Goal: Task Accomplishment & Management: Complete application form

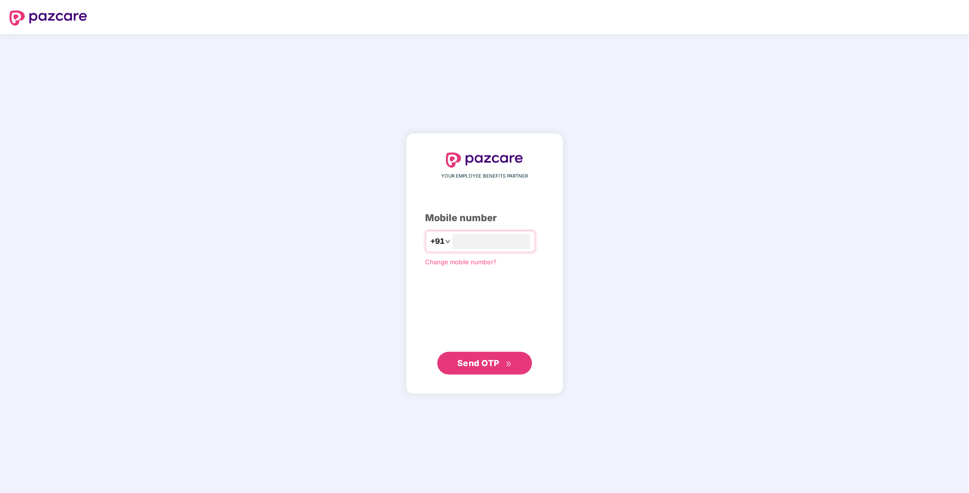
type input "**********"
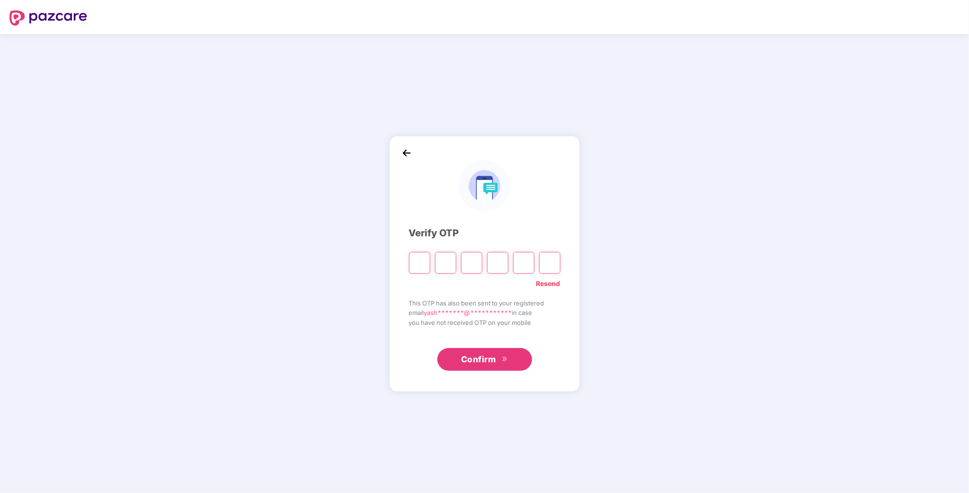
type input "*"
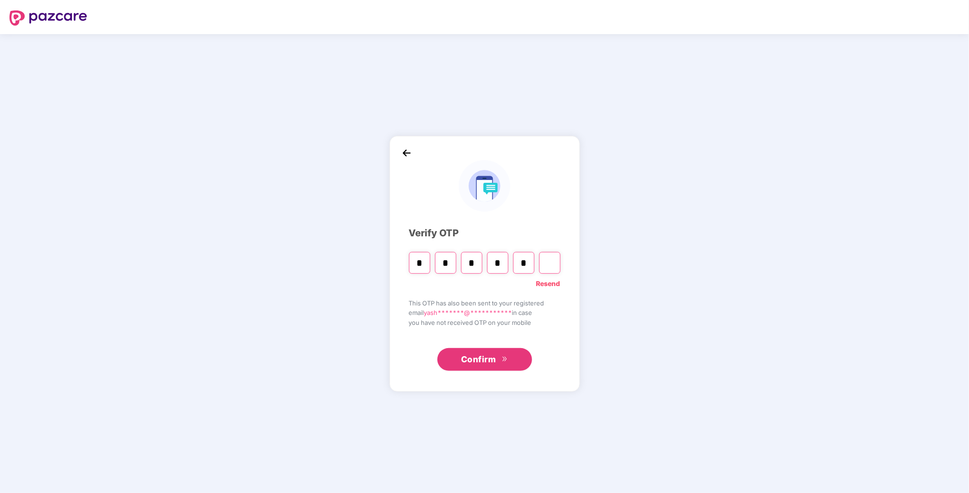
type input "*"
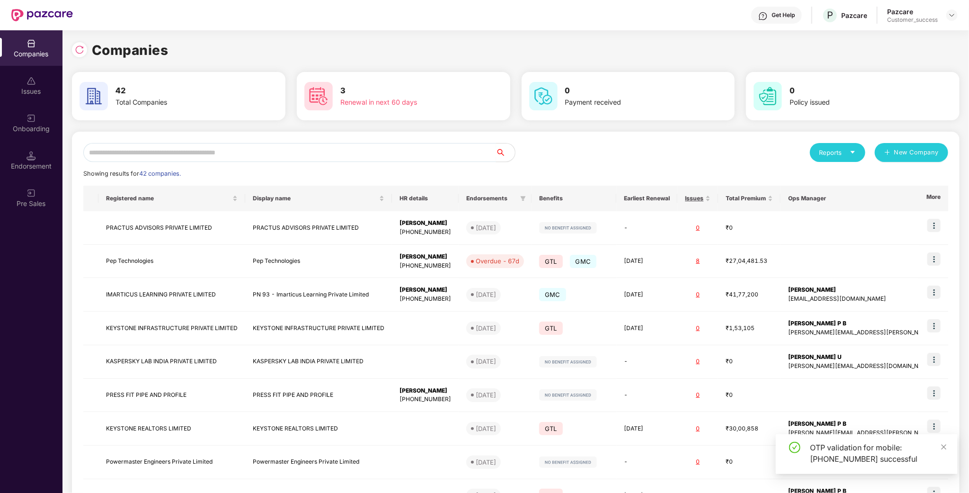
click at [281, 158] on input "text" at bounding box center [289, 152] width 413 height 19
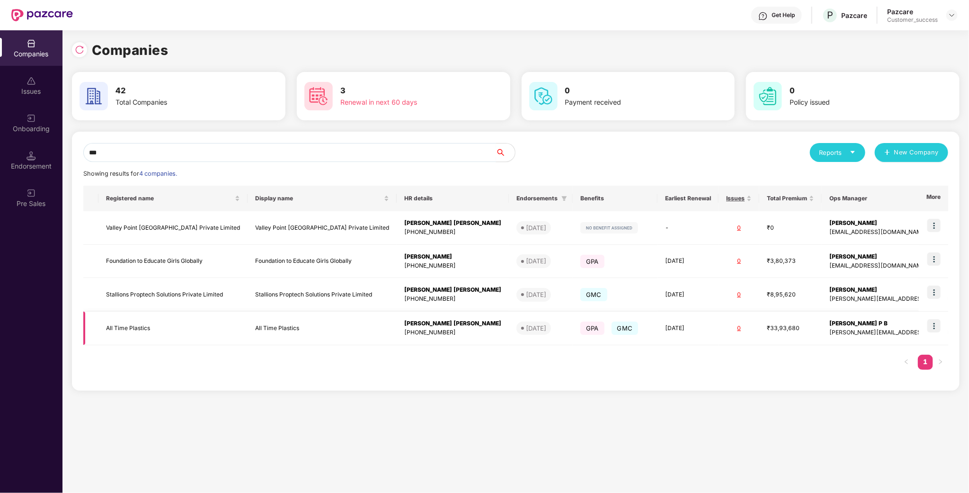
type input "***"
click at [939, 328] on img at bounding box center [933, 325] width 13 height 13
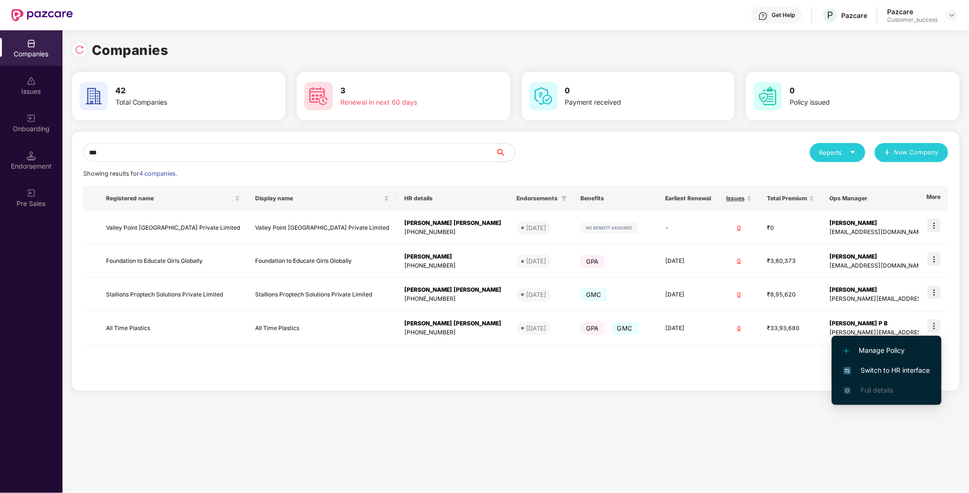
click at [879, 368] on span "Switch to HR interface" at bounding box center [886, 370] width 86 height 10
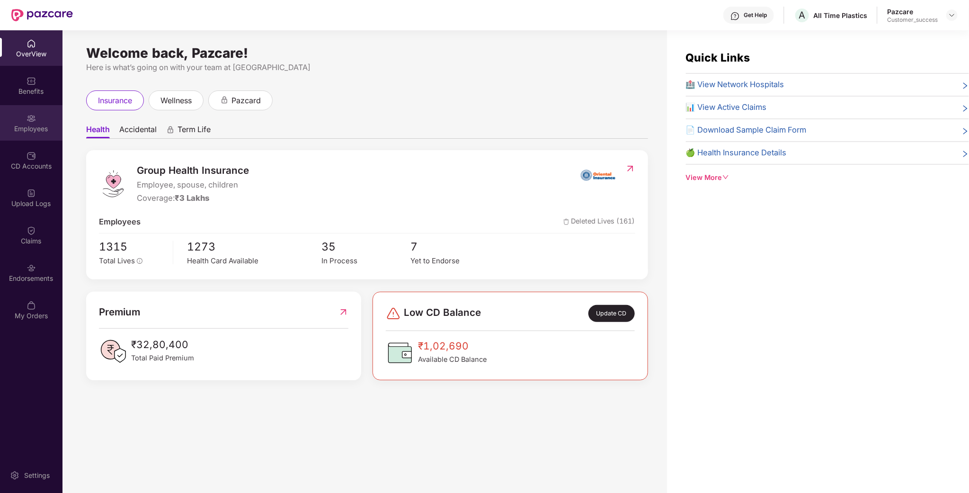
click at [48, 133] on div "Employees" at bounding box center [31, 128] width 62 height 9
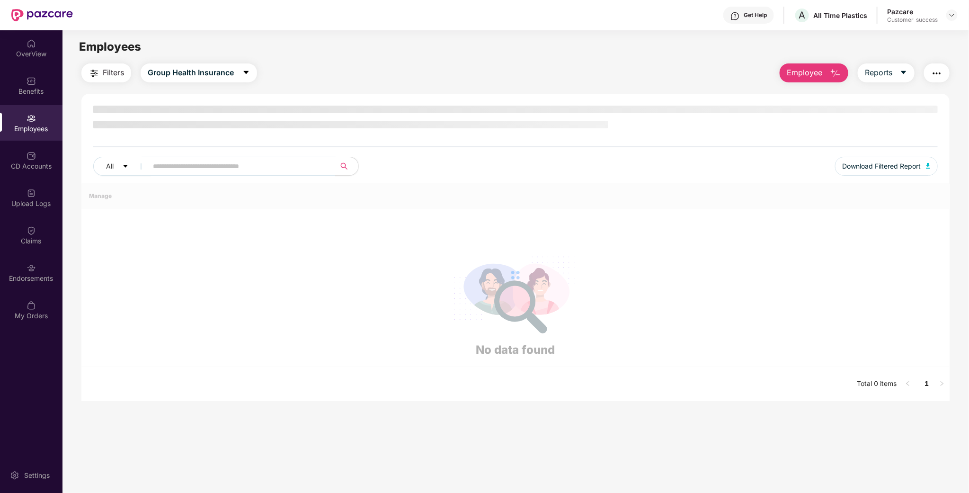
click at [168, 171] on input "text" at bounding box center [238, 166] width 170 height 14
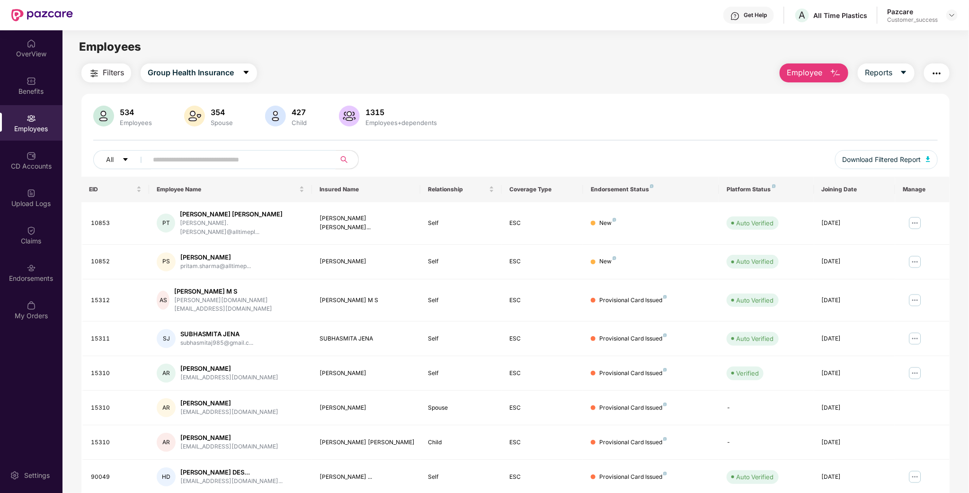
paste input "****"
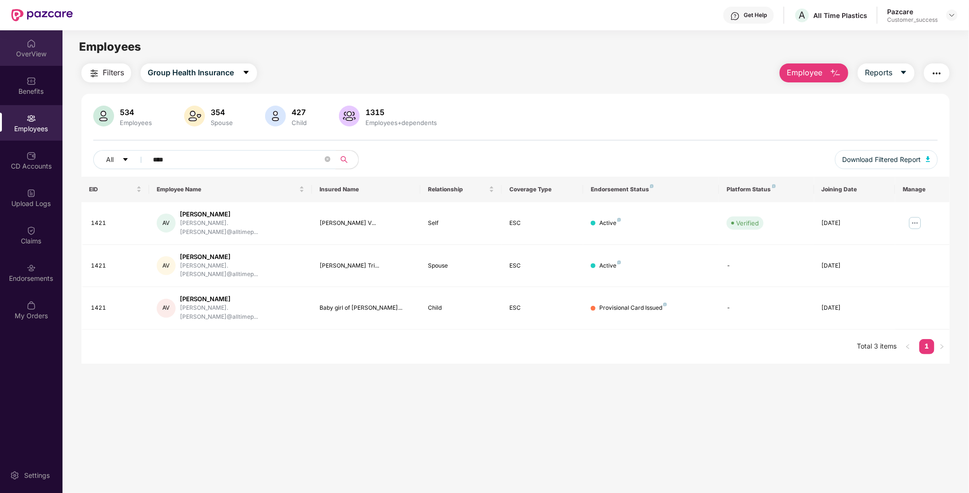
type input "****"
click at [21, 40] on div "OverView" at bounding box center [31, 47] width 62 height 35
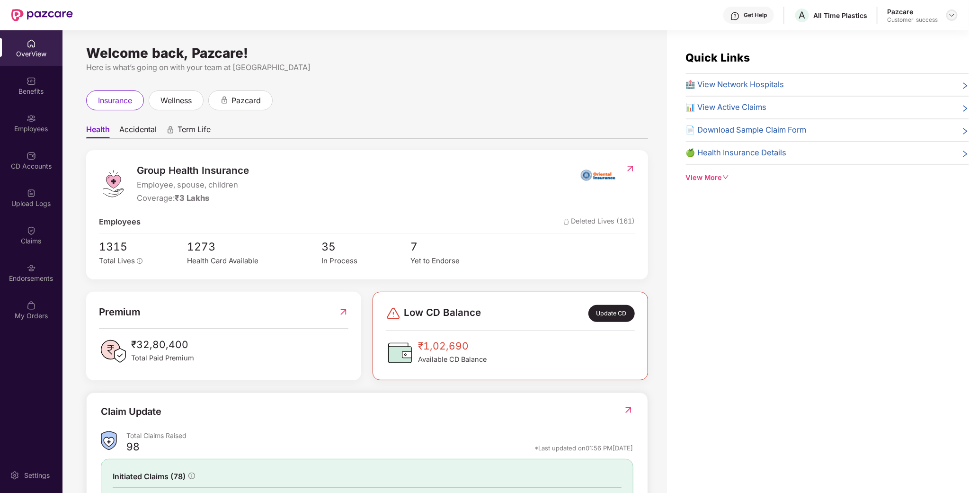
click at [953, 20] on div at bounding box center [951, 14] width 11 height 11
click at [897, 38] on div "Switch to partner view" at bounding box center [907, 37] width 123 height 18
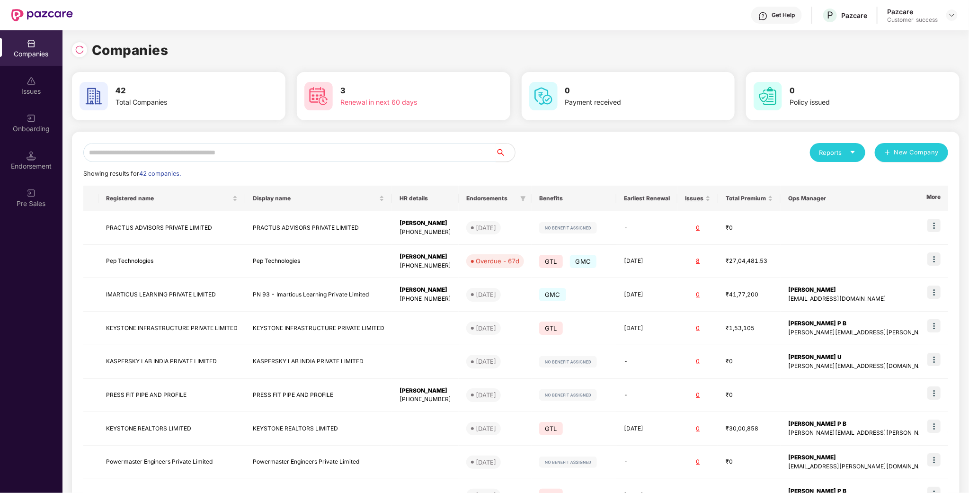
click at [409, 148] on input "text" at bounding box center [289, 152] width 413 height 19
click at [366, 162] on div "Reports New Company Showing results for 42 companies. Registered name Display n…" at bounding box center [515, 361] width 865 height 437
click at [366, 161] on input "text" at bounding box center [289, 152] width 413 height 19
click at [367, 154] on input "text" at bounding box center [289, 152] width 413 height 19
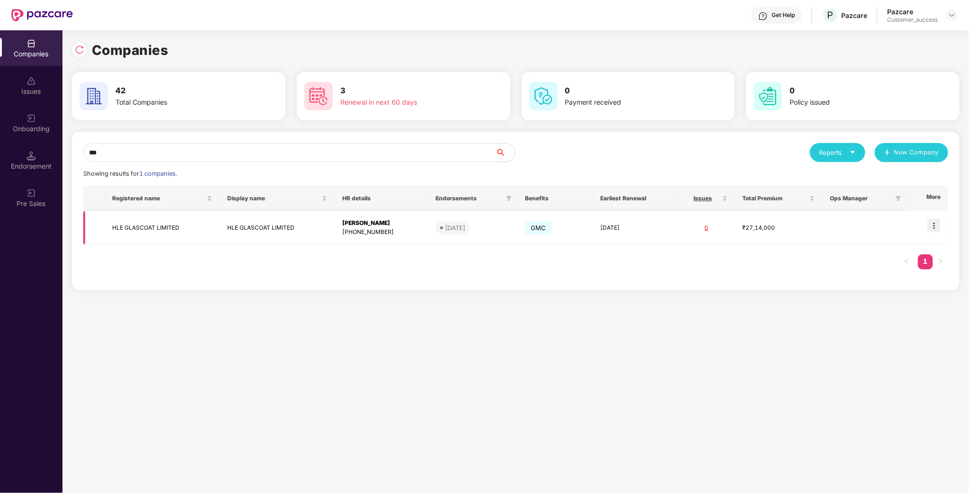
type input "***"
click at [933, 220] on img at bounding box center [933, 225] width 13 height 13
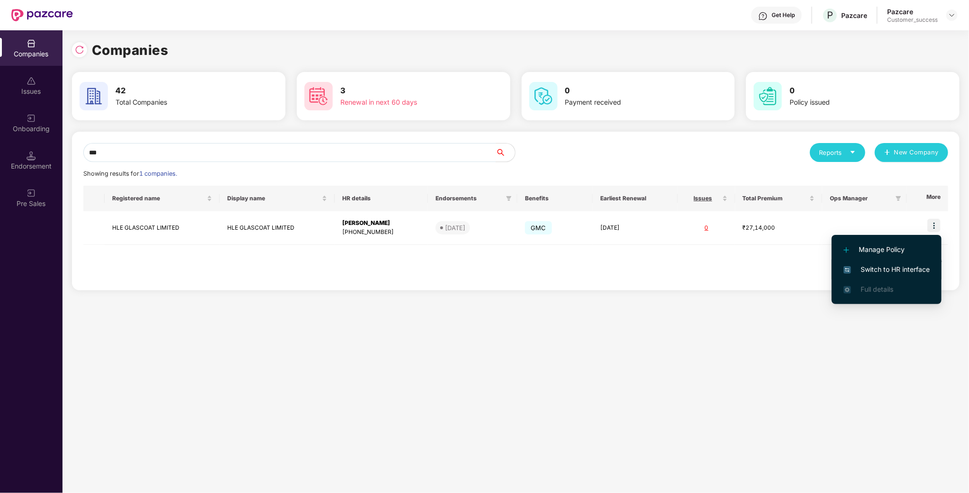
click at [899, 267] on span "Switch to HR interface" at bounding box center [886, 269] width 86 height 10
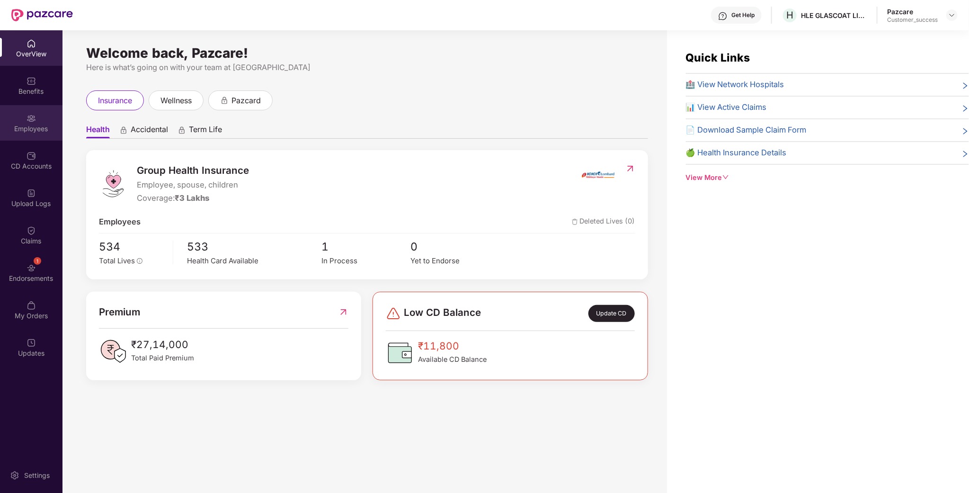
click at [45, 129] on div "Employees" at bounding box center [31, 128] width 62 height 9
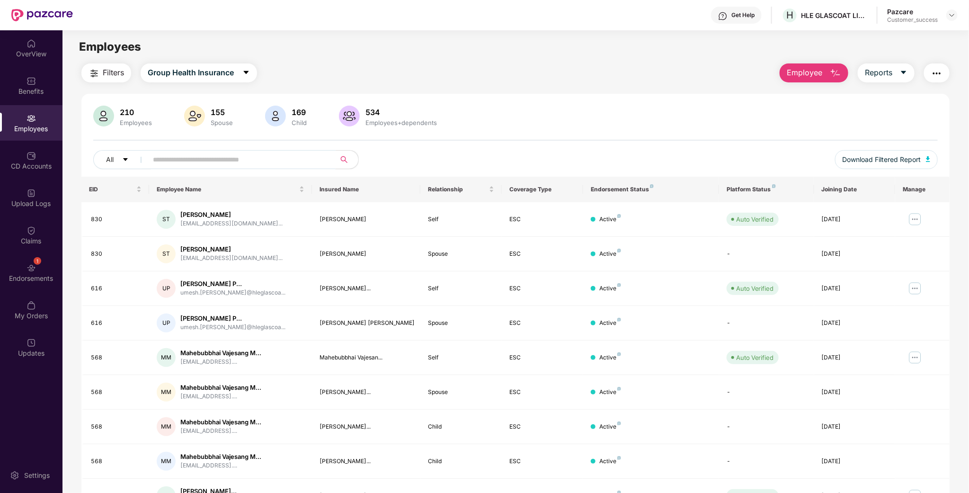
click at [189, 166] on input "text" at bounding box center [238, 159] width 170 height 14
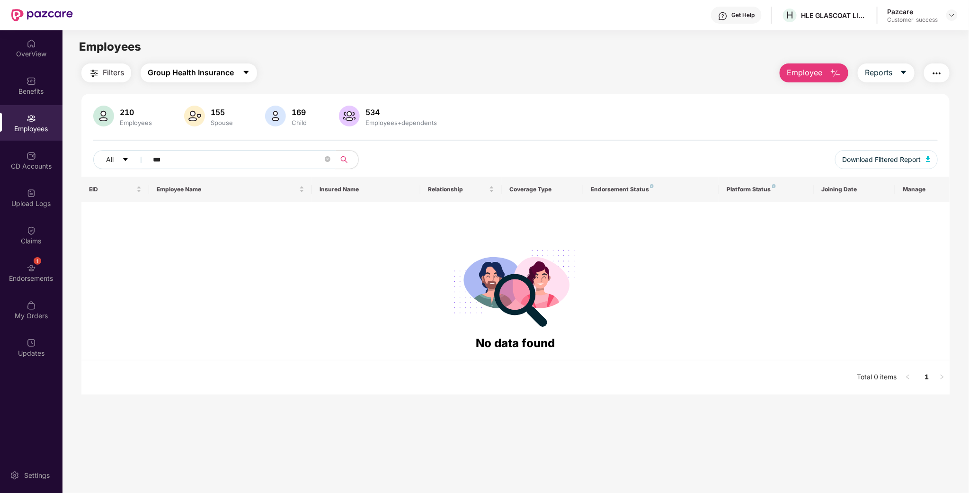
type input "***"
click at [213, 76] on span "Group Health Insurance" at bounding box center [191, 73] width 86 height 12
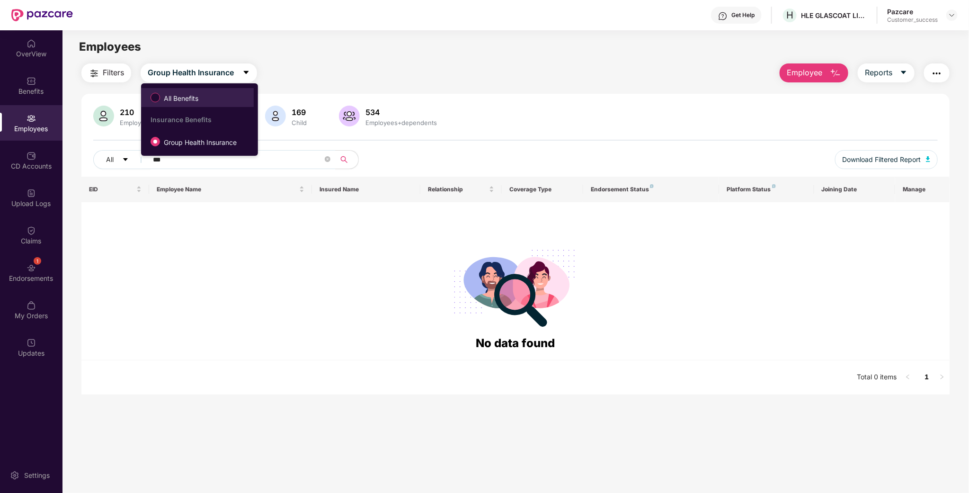
click at [195, 98] on span "All Benefits" at bounding box center [181, 98] width 42 height 10
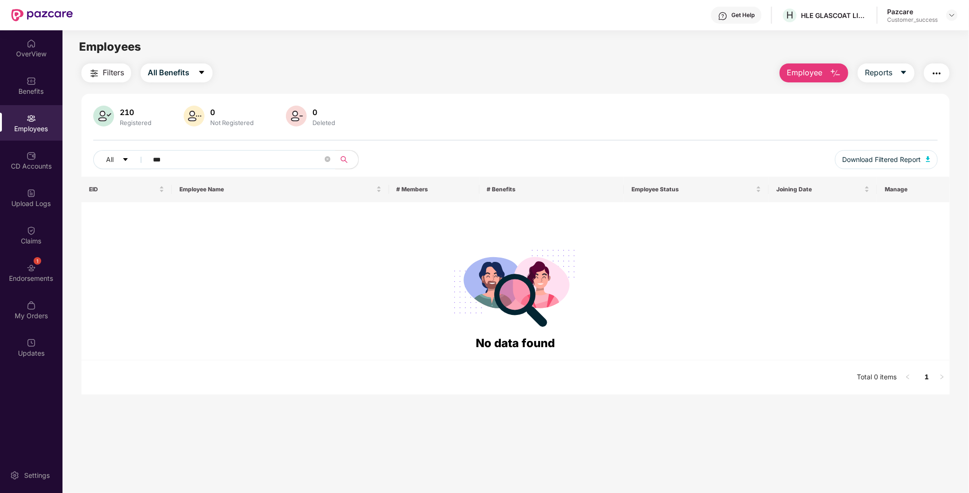
click at [807, 74] on span "Employee" at bounding box center [804, 73] width 35 height 12
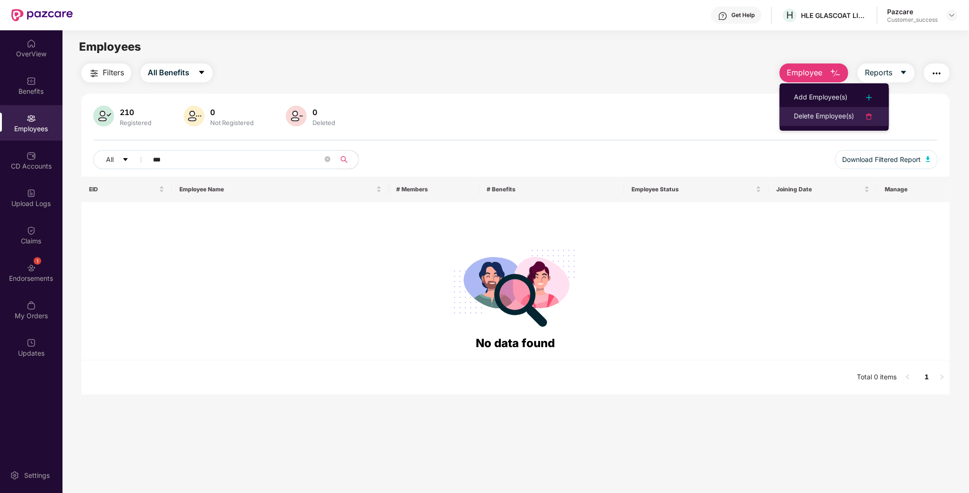
click at [813, 108] on li "Delete Employee(s)" at bounding box center [833, 116] width 109 height 19
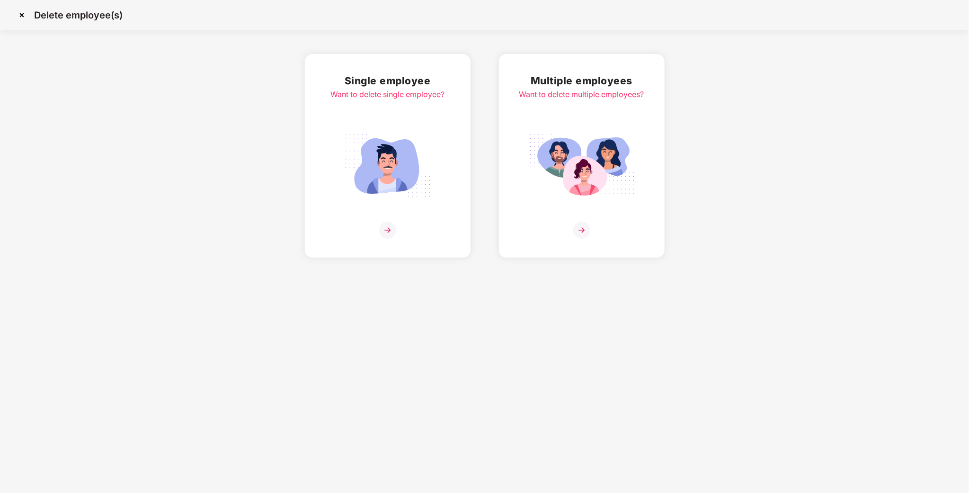
click at [813, 91] on div "Single employee Want to delete single employee? Multiple employees Want to dele…" at bounding box center [484, 156] width 969 height 204
click at [536, 97] on div "Want to delete multiple employees?" at bounding box center [581, 95] width 125 height 12
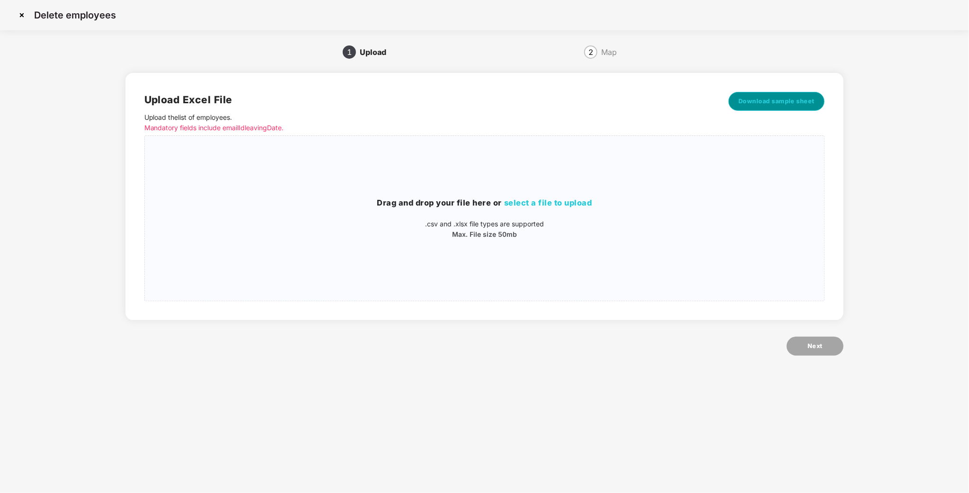
click at [774, 99] on span "Download sample sheet" at bounding box center [776, 101] width 77 height 9
click at [26, 16] on img at bounding box center [21, 15] width 15 height 15
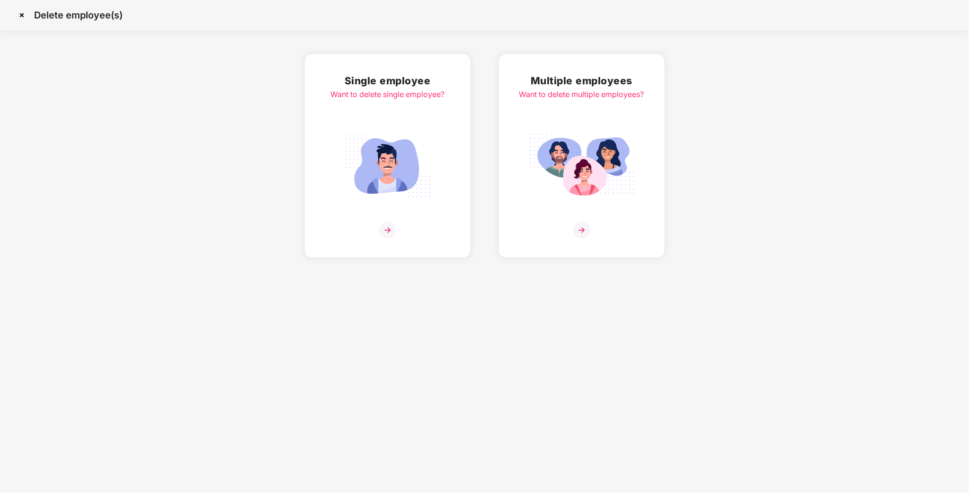
click at [20, 13] on img at bounding box center [21, 15] width 15 height 15
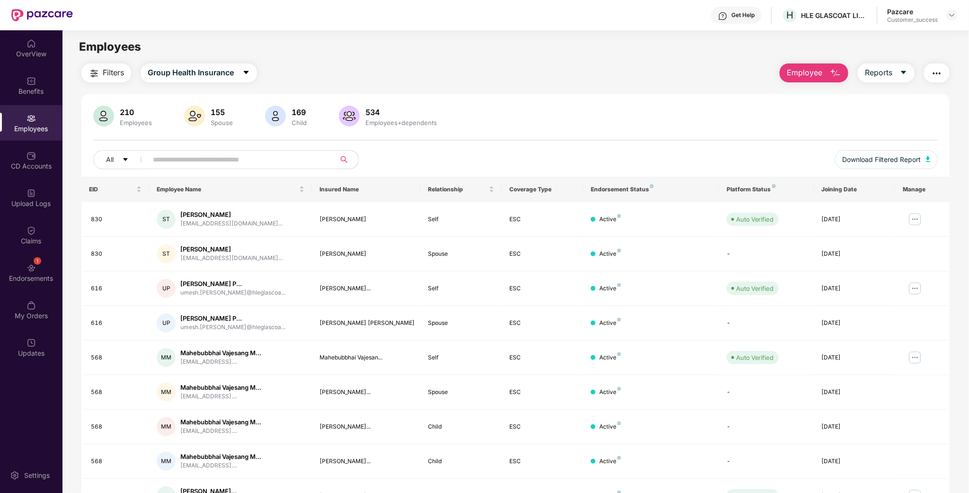
click at [788, 68] on span "Employee" at bounding box center [804, 73] width 35 height 12
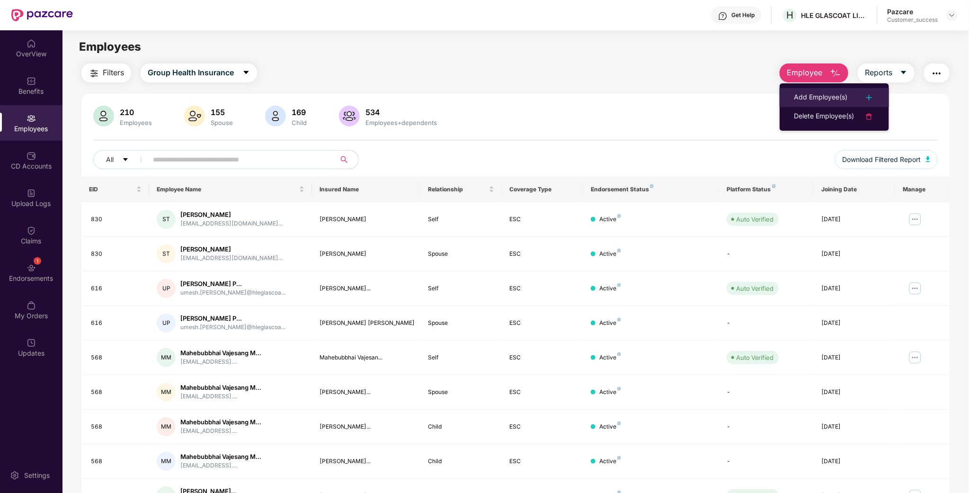
click at [808, 95] on div "Add Employee(s)" at bounding box center [820, 97] width 53 height 11
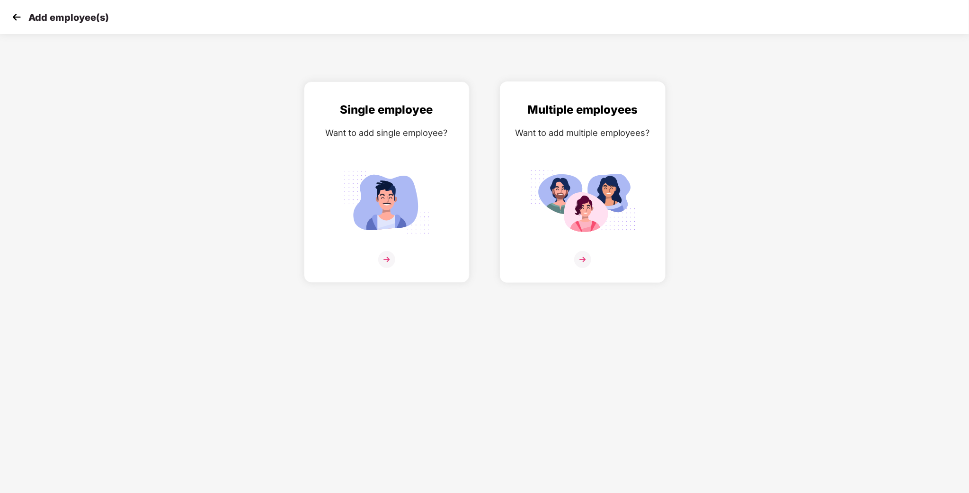
click at [583, 159] on div "Multiple employees Want to add multiple employees?" at bounding box center [583, 190] width 146 height 179
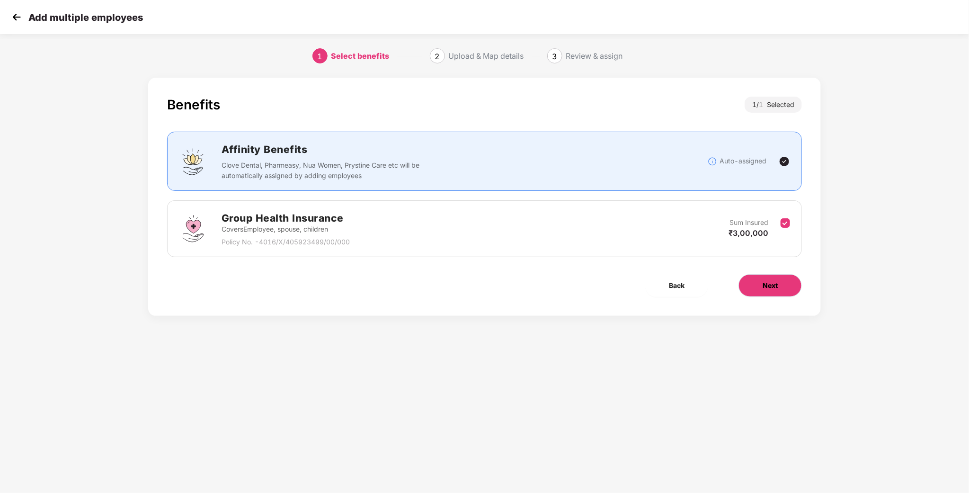
click at [765, 294] on button "Next" at bounding box center [769, 285] width 63 height 23
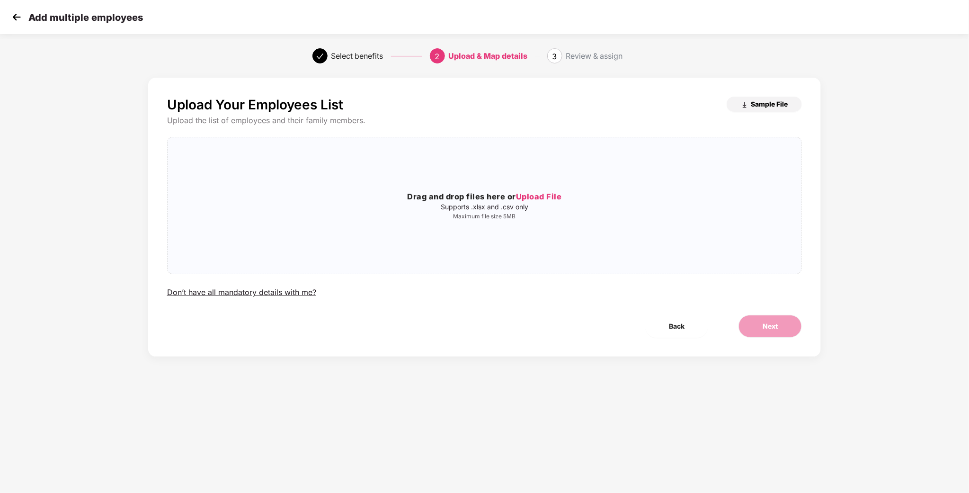
drag, startPoint x: 740, startPoint y: 106, endPoint x: 749, endPoint y: 106, distance: 9.0
click at [740, 106] on button "Sample File" at bounding box center [763, 104] width 75 height 15
click at [541, 162] on div "Drag and drop files here or Upload File Supports .xlsx and .csv only Maximum fi…" at bounding box center [485, 205] width 634 height 121
click at [787, 337] on button "Next" at bounding box center [769, 326] width 63 height 23
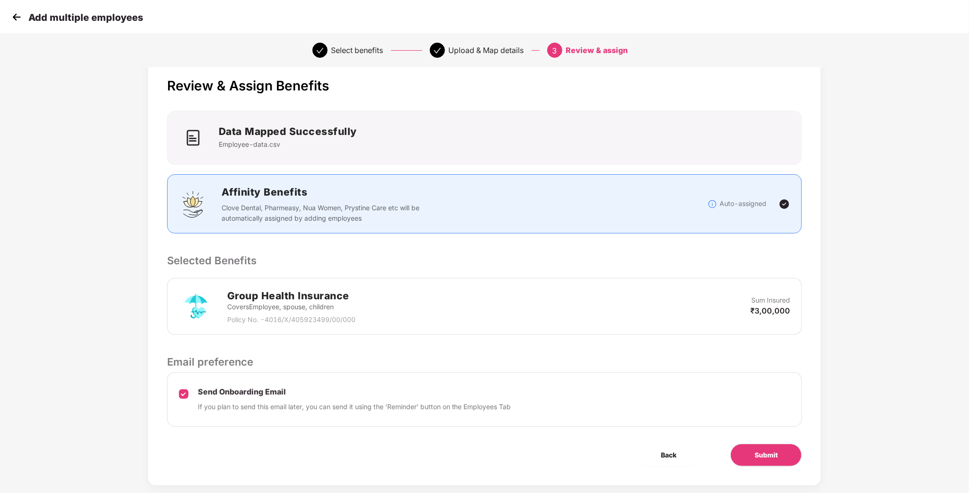
scroll to position [37, 0]
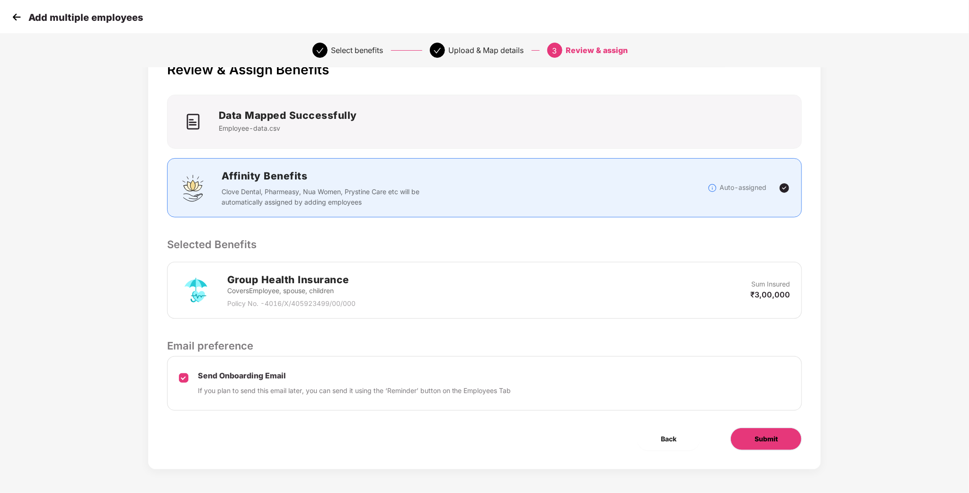
click at [765, 445] on button "Submit" at bounding box center [765, 438] width 71 height 23
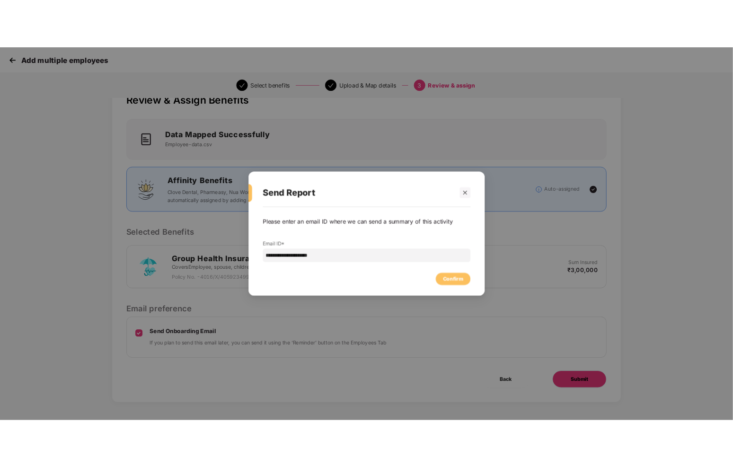
scroll to position [0, 0]
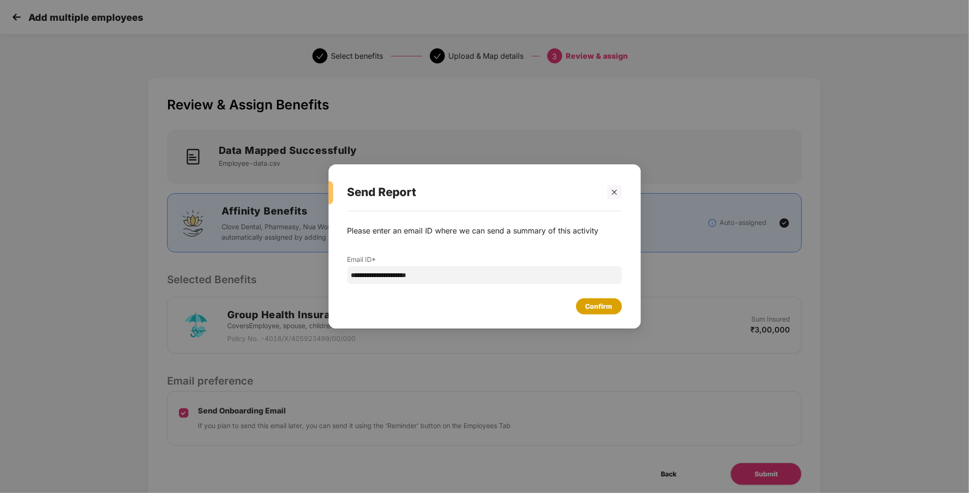
click at [608, 305] on div "Confirm" at bounding box center [598, 306] width 27 height 10
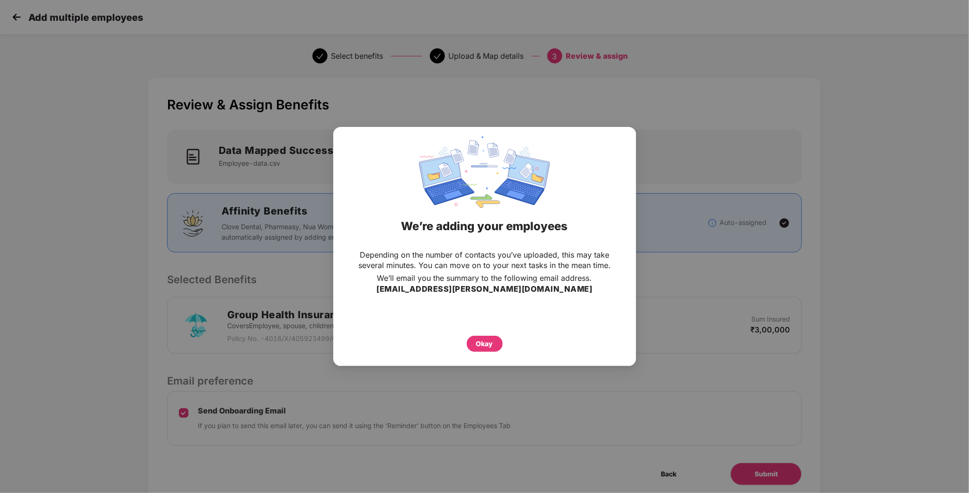
click at [464, 348] on div "Okay" at bounding box center [484, 341] width 265 height 21
click at [474, 345] on div "Okay" at bounding box center [485, 344] width 36 height 16
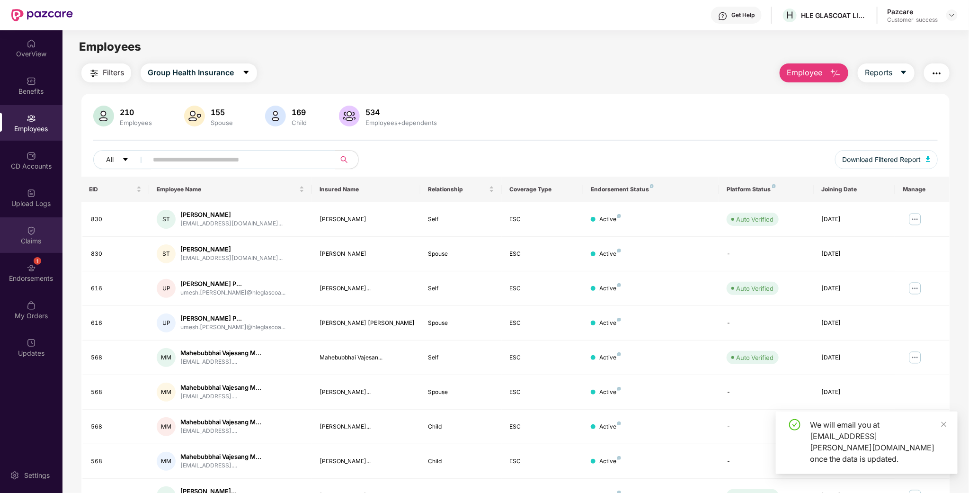
click at [49, 240] on div "Claims" at bounding box center [31, 240] width 62 height 9
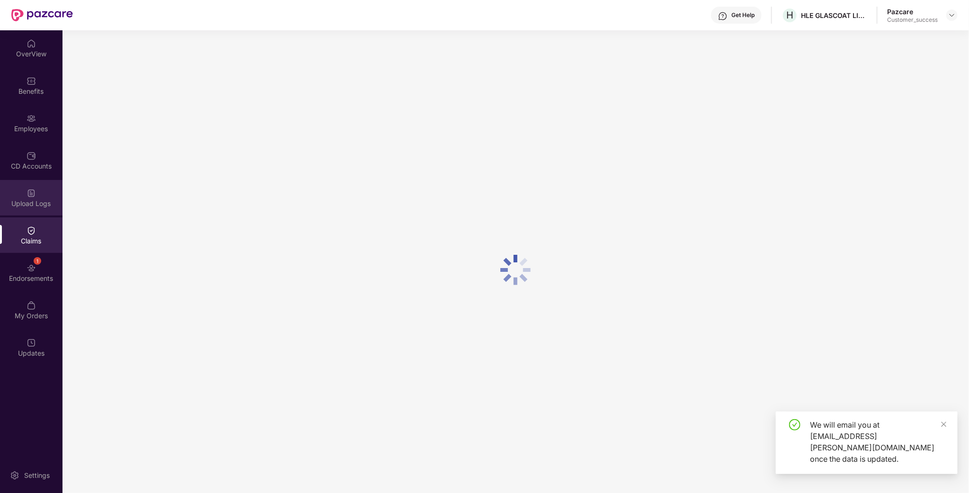
click at [43, 202] on div "Upload Logs" at bounding box center [31, 203] width 62 height 9
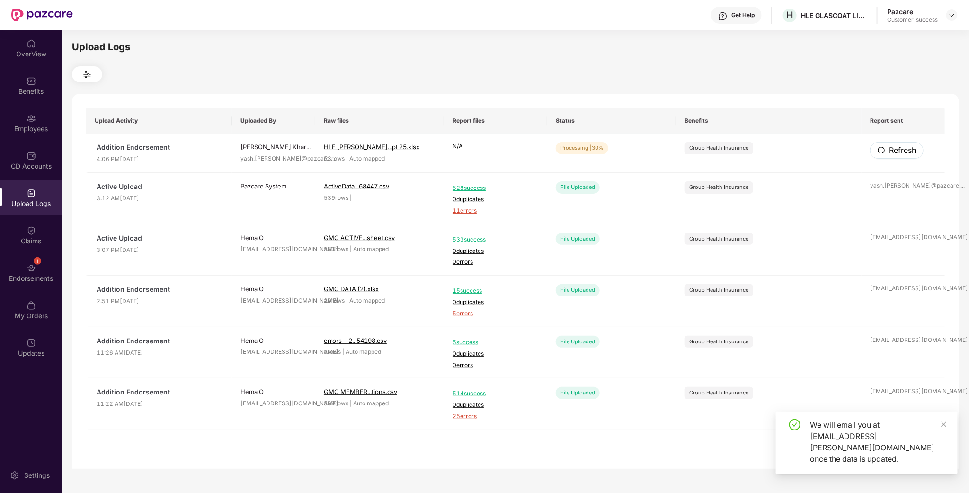
click at [882, 151] on icon "redo" at bounding box center [881, 150] width 8 height 8
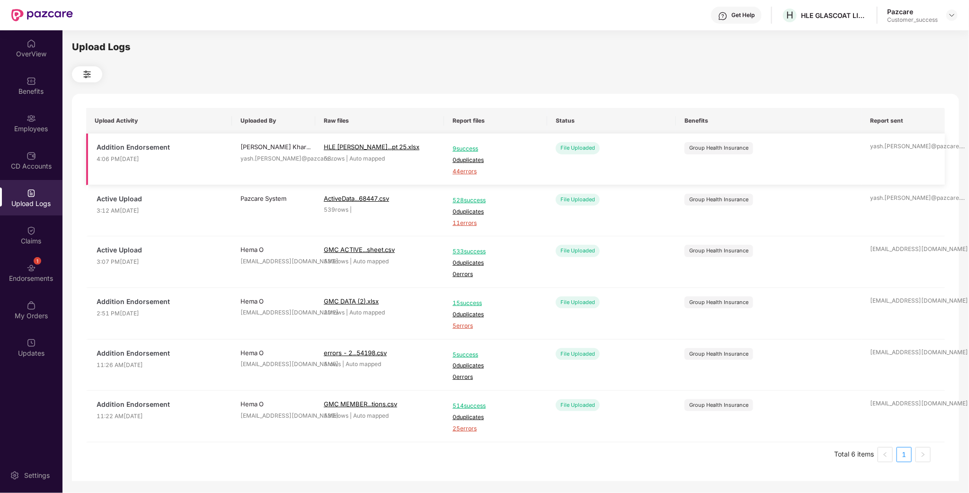
click at [455, 172] on span "44 errors" at bounding box center [495, 171] width 86 height 9
click at [29, 131] on div "Employees" at bounding box center [31, 128] width 62 height 9
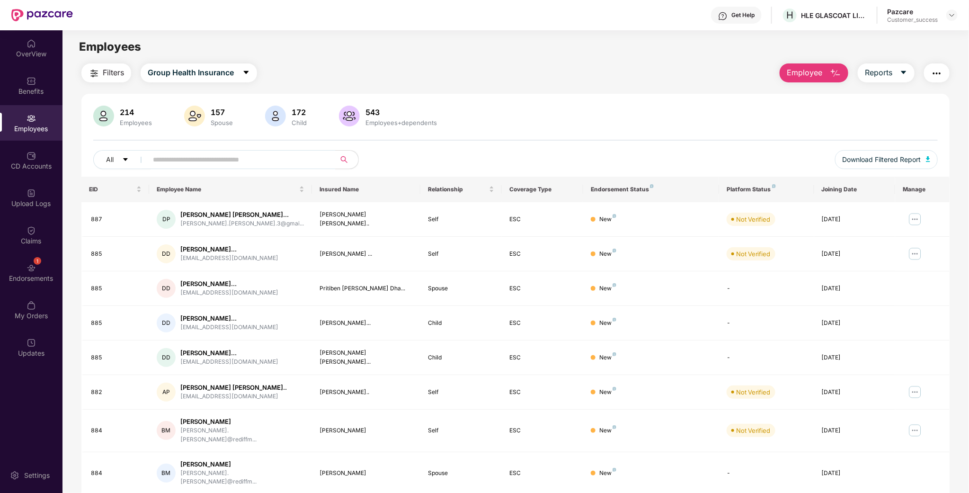
click at [815, 67] on span "Employee" at bounding box center [804, 73] width 35 height 12
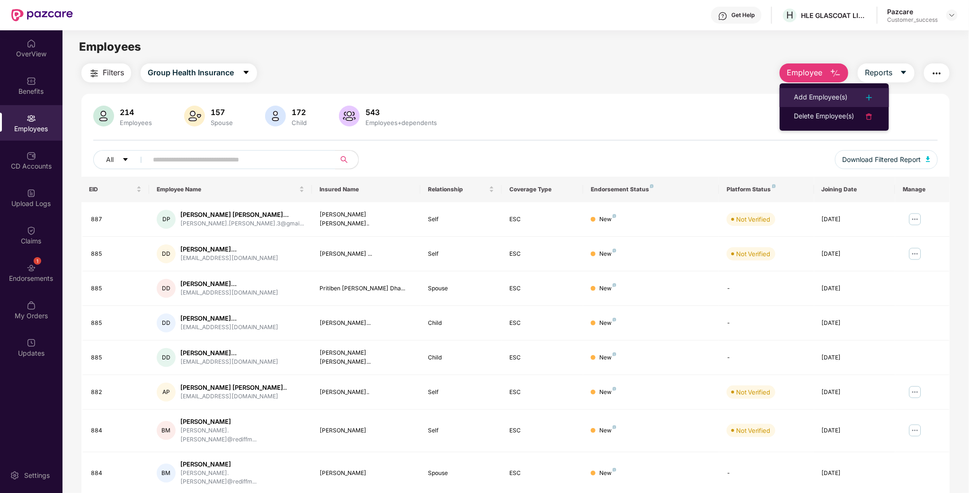
click at [822, 89] on li "Add Employee(s)" at bounding box center [833, 97] width 109 height 19
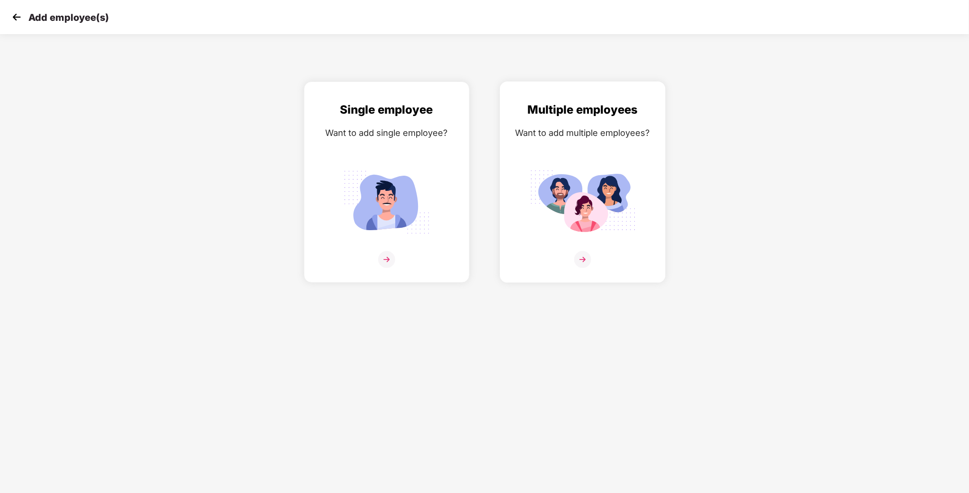
click at [543, 148] on div "Multiple employees Want to add multiple employees?" at bounding box center [583, 190] width 146 height 179
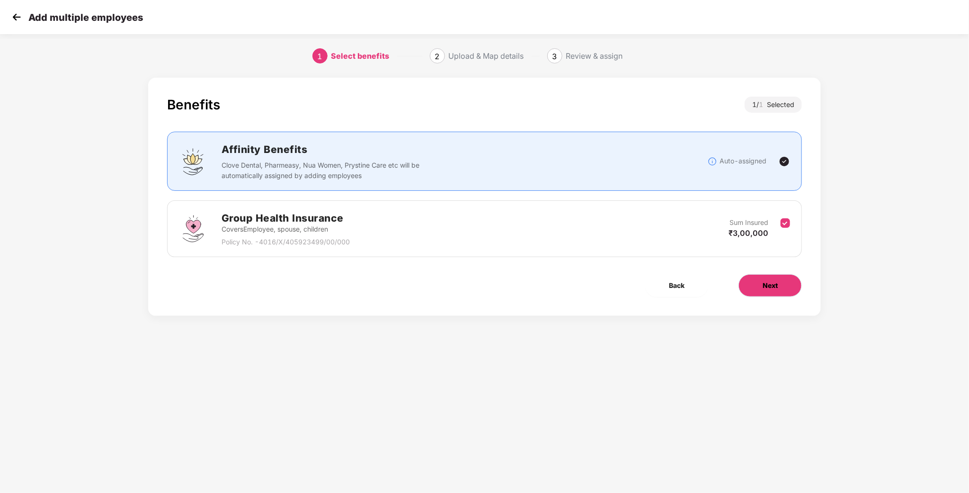
click at [776, 288] on span "Next" at bounding box center [769, 285] width 15 height 10
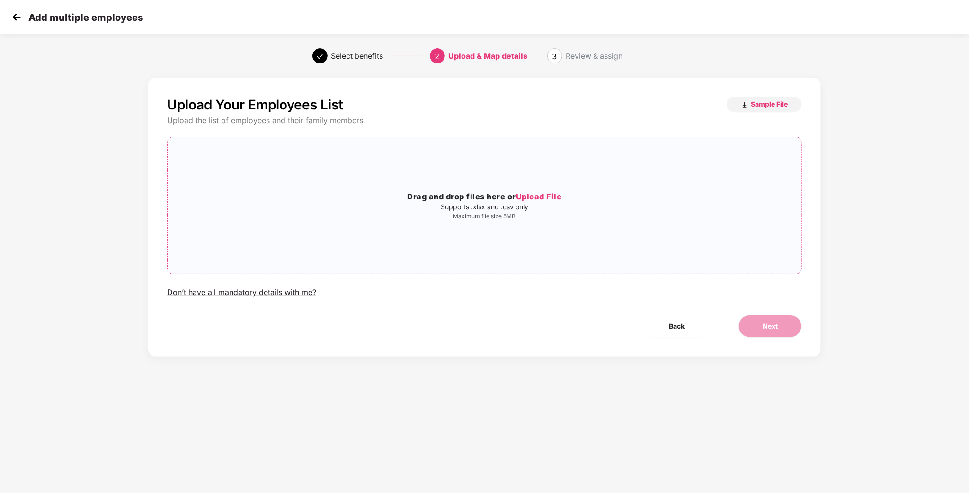
click at [551, 199] on span "Upload File" at bounding box center [539, 196] width 46 height 9
click at [750, 322] on button "Next" at bounding box center [769, 326] width 63 height 23
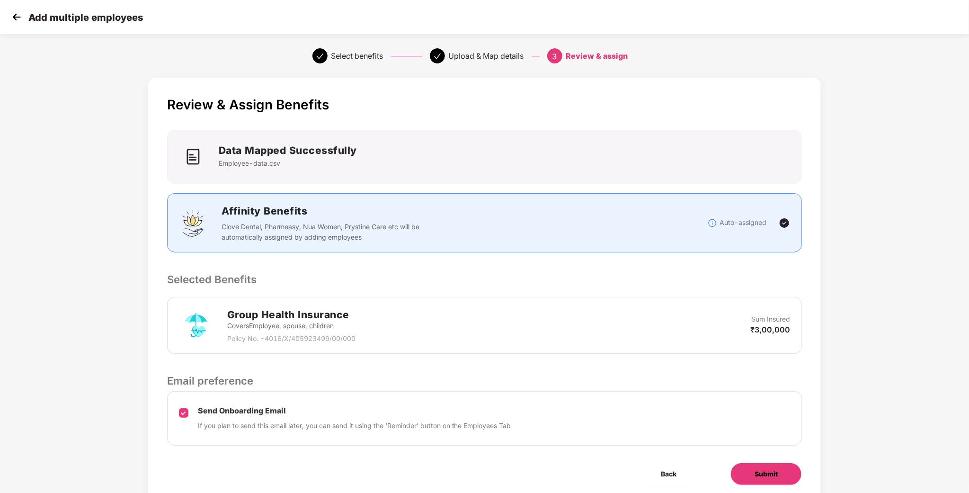
click at [777, 484] on button "Submit" at bounding box center [765, 473] width 71 height 23
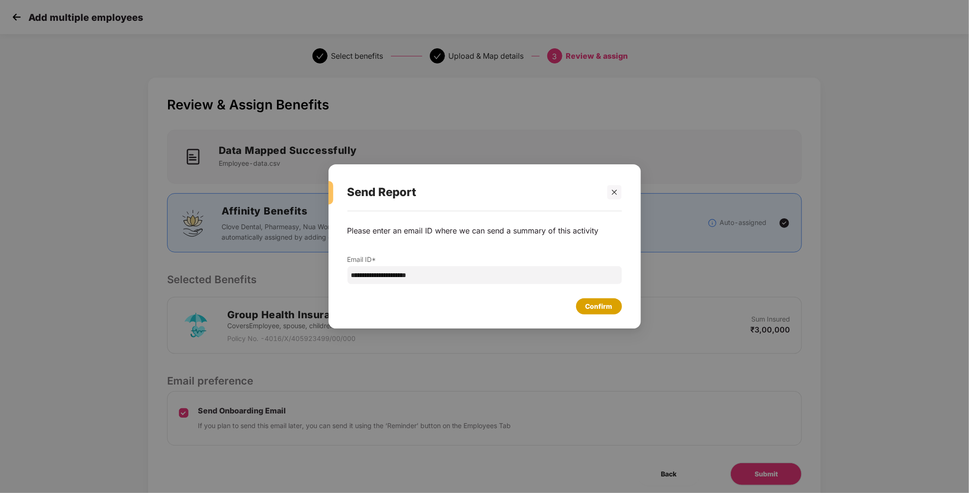
click at [609, 302] on div "Confirm" at bounding box center [598, 306] width 27 height 10
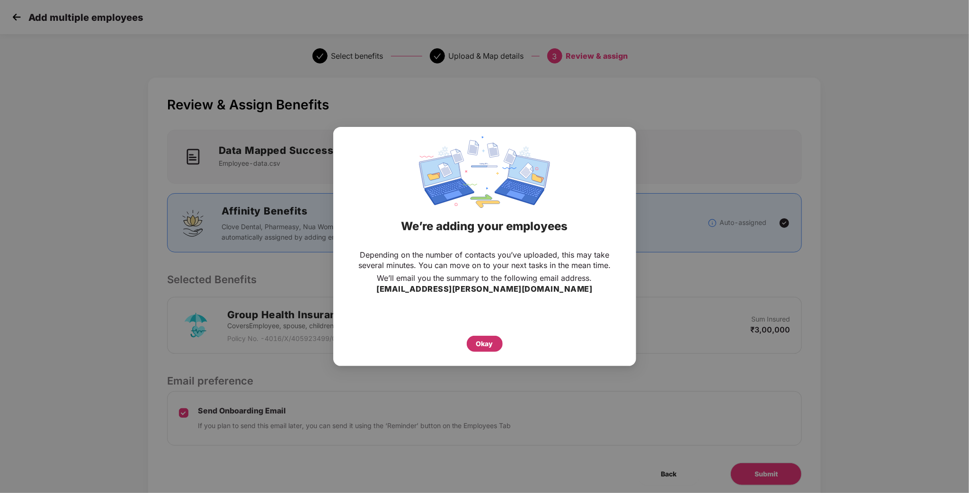
click at [497, 340] on div "Okay" at bounding box center [485, 344] width 36 height 16
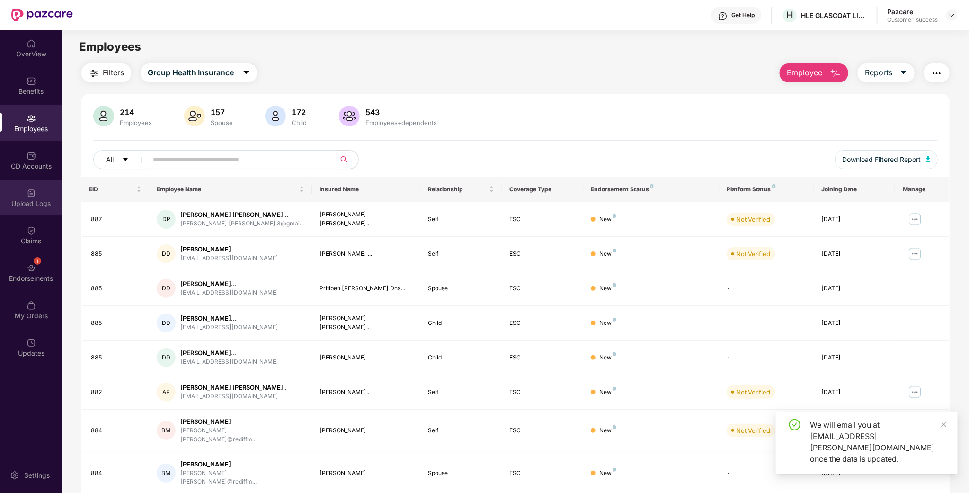
click at [27, 204] on div "Upload Logs" at bounding box center [31, 203] width 62 height 9
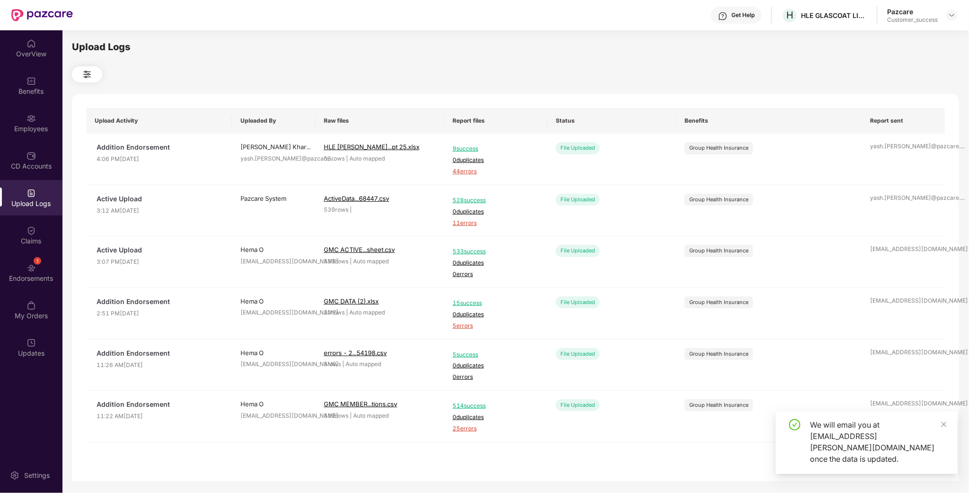
click at [15, 199] on div "Upload Logs" at bounding box center [31, 203] width 62 height 9
click at [30, 233] on img at bounding box center [31, 230] width 9 height 9
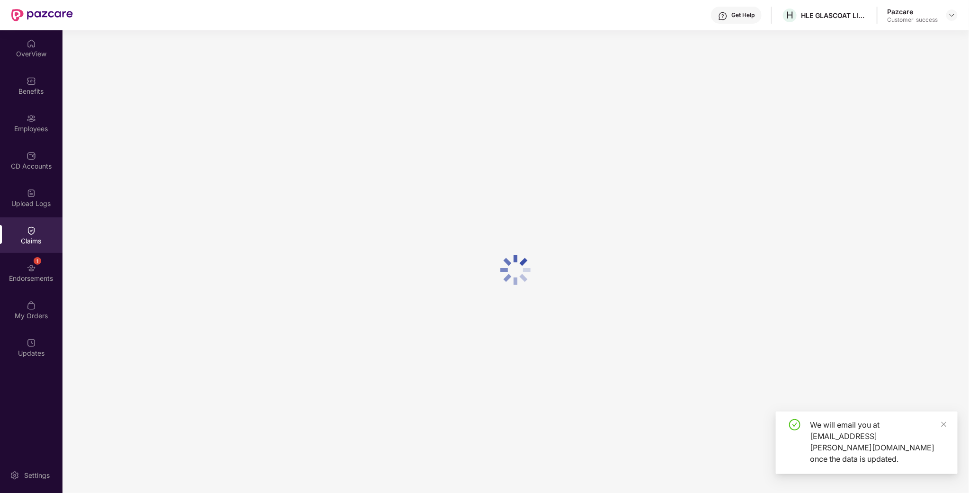
click at [42, 202] on div "Upload Logs" at bounding box center [31, 203] width 62 height 9
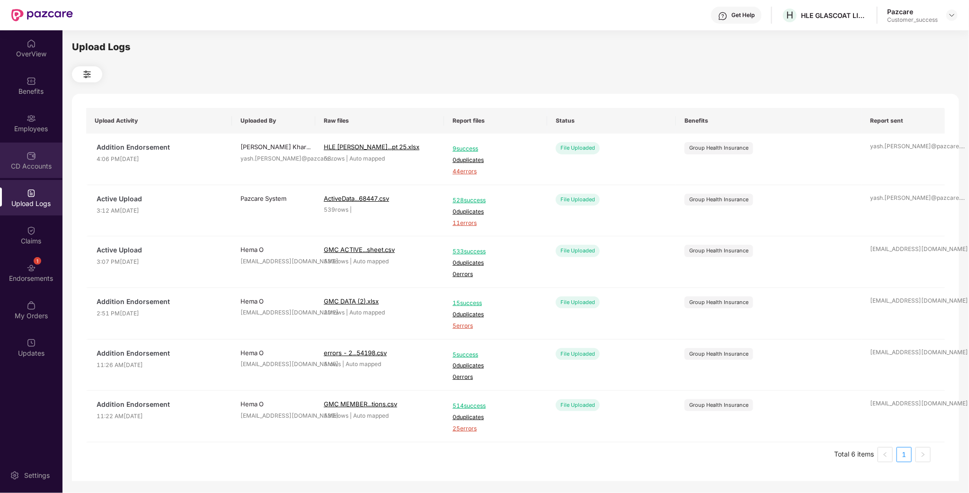
click at [35, 162] on div "CD Accounts" at bounding box center [31, 165] width 62 height 9
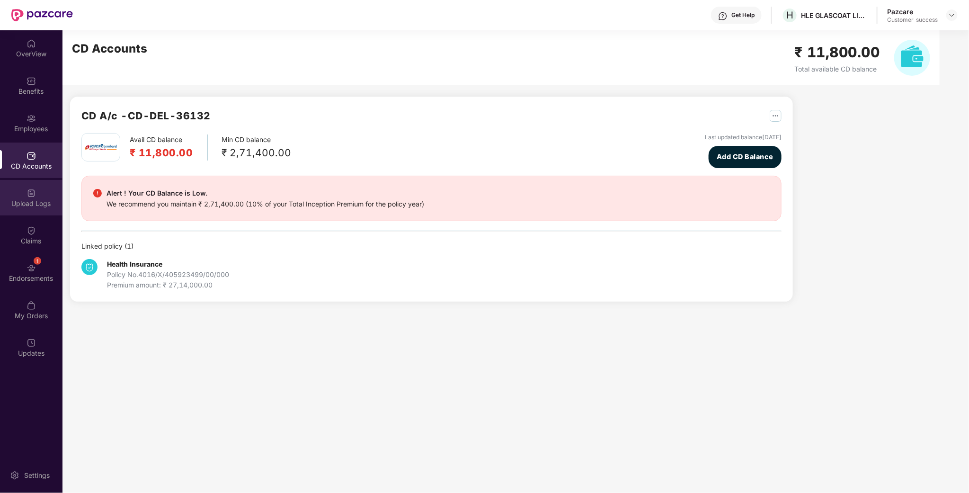
click at [23, 199] on div "Upload Logs" at bounding box center [31, 203] width 62 height 9
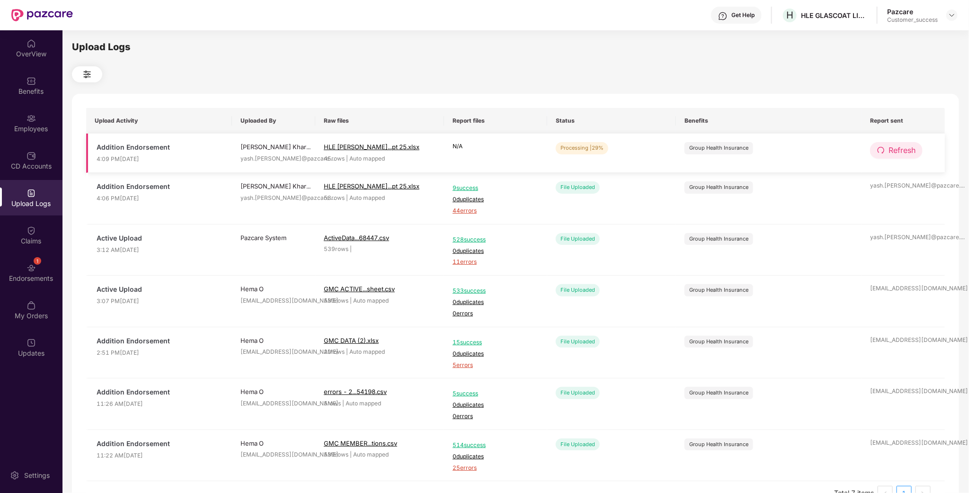
click at [891, 151] on span "Refresh" at bounding box center [901, 150] width 27 height 12
click at [886, 151] on button "Refresh" at bounding box center [896, 150] width 53 height 17
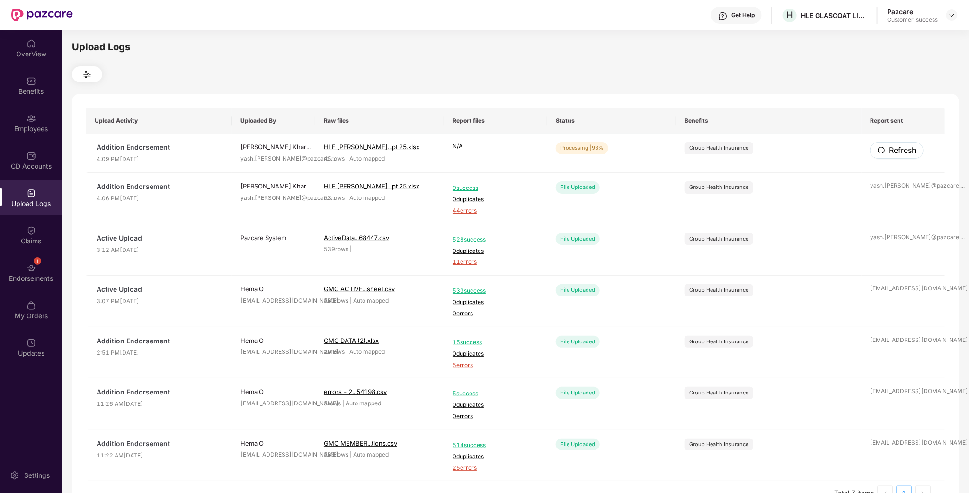
click at [886, 151] on button "Refresh" at bounding box center [896, 150] width 53 height 17
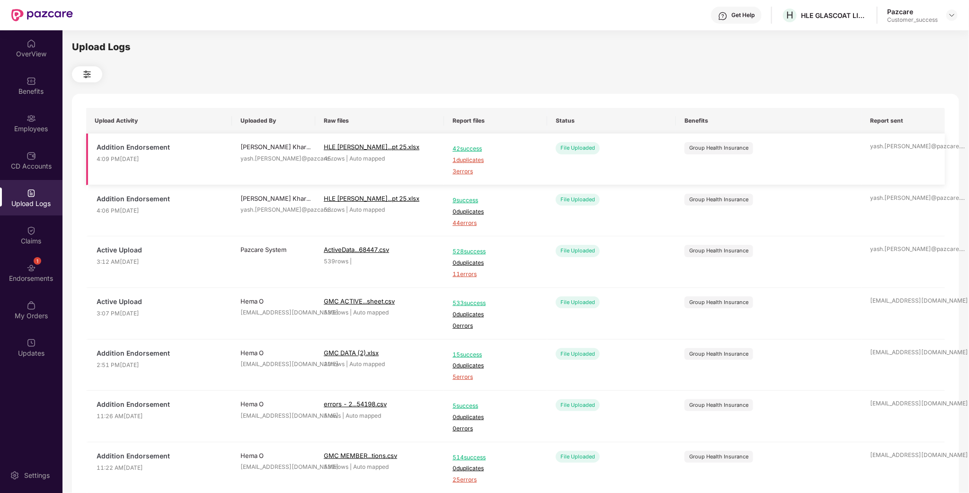
click at [469, 159] on span "1 duplicates" at bounding box center [495, 160] width 86 height 9
click at [466, 170] on span "3 errors" at bounding box center [495, 171] width 86 height 9
click at [38, 143] on div "CD Accounts" at bounding box center [31, 159] width 62 height 35
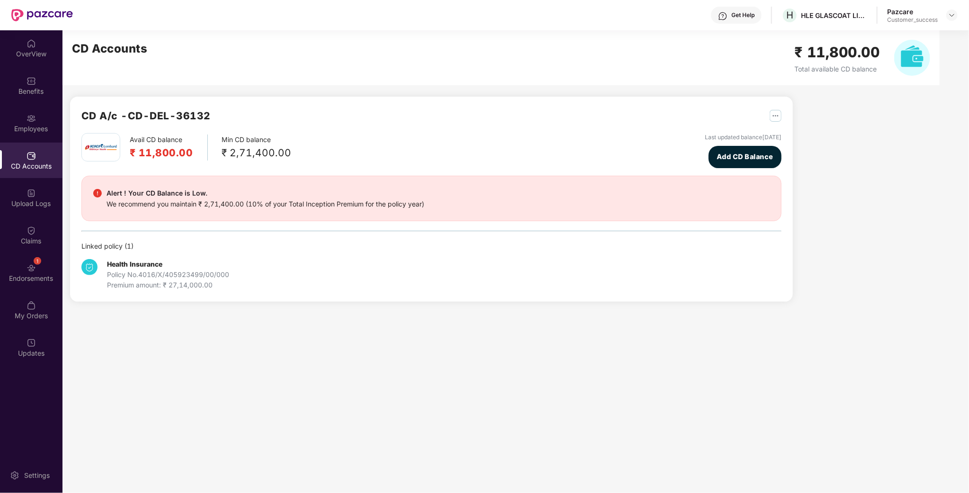
click at [44, 127] on div "Employees" at bounding box center [31, 128] width 62 height 9
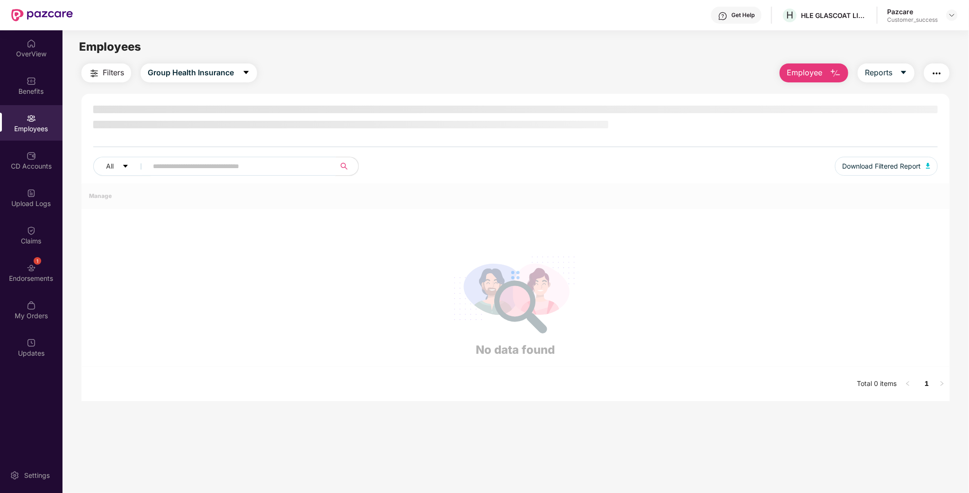
click at [275, 164] on input "text" at bounding box center [238, 166] width 170 height 14
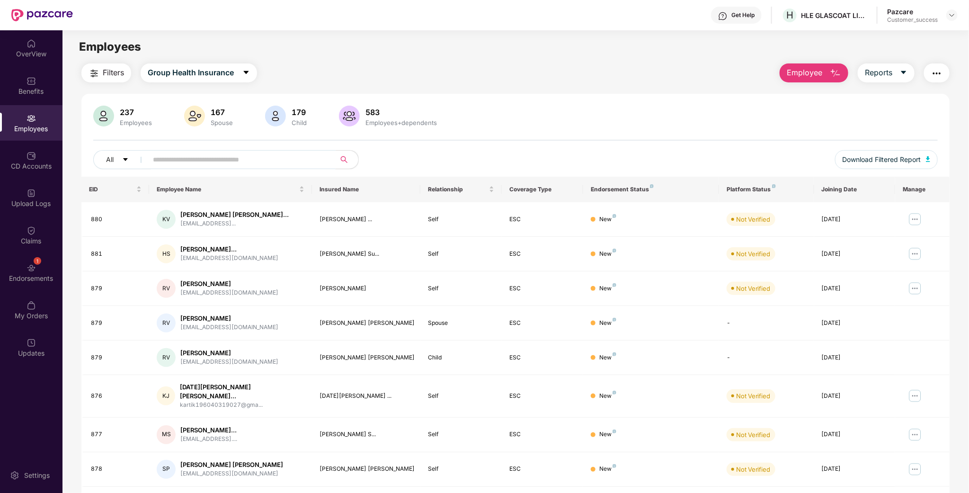
paste input "***"
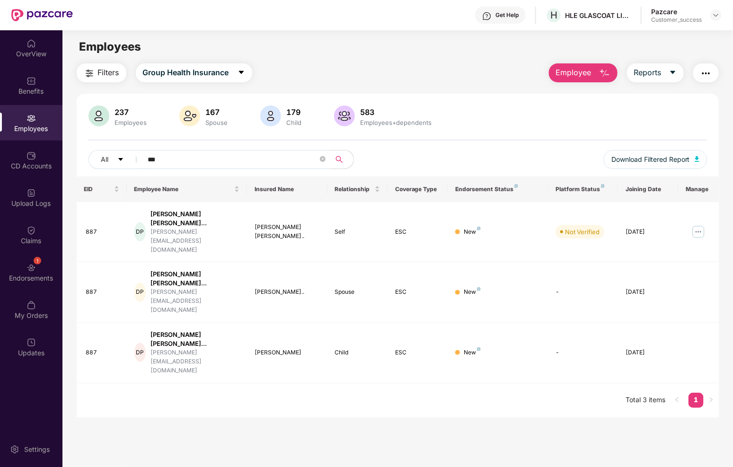
type input "***"
click at [588, 75] on span "Employee" at bounding box center [573, 73] width 35 height 12
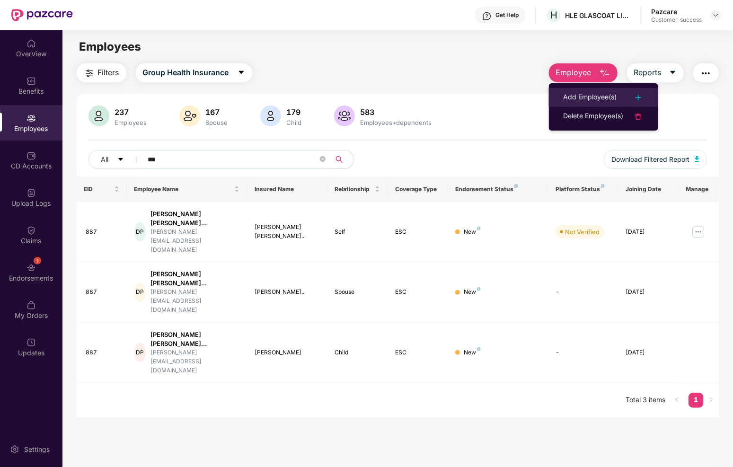
click at [596, 95] on div "Add Employee(s)" at bounding box center [589, 97] width 53 height 11
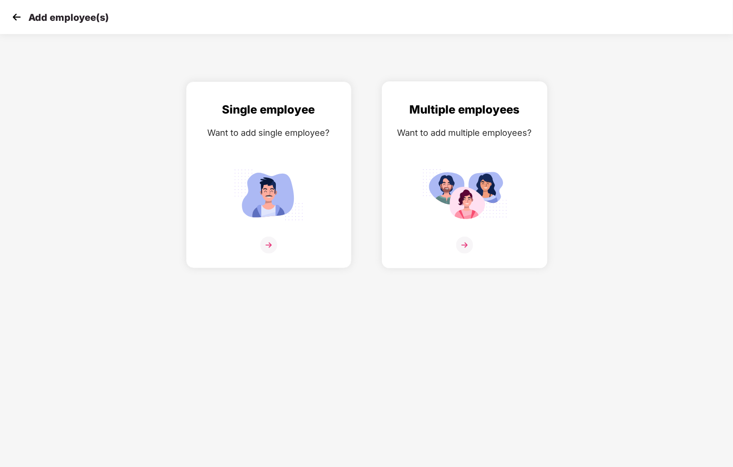
click at [490, 146] on div "Multiple employees Want to add multiple employees?" at bounding box center [465, 183] width 146 height 165
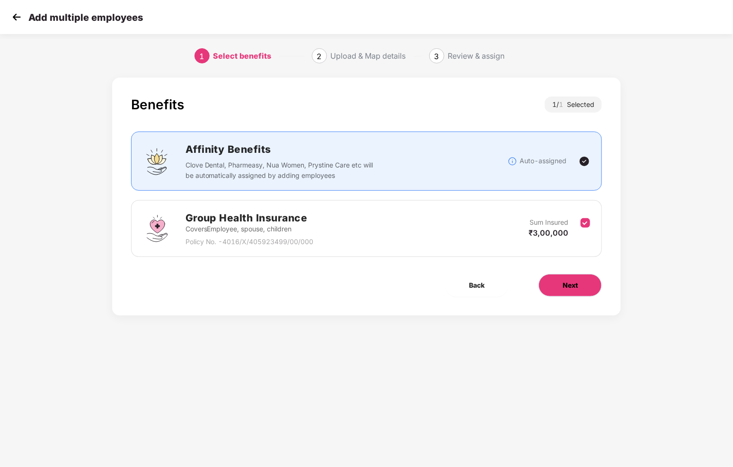
click at [567, 280] on button "Next" at bounding box center [570, 285] width 63 height 23
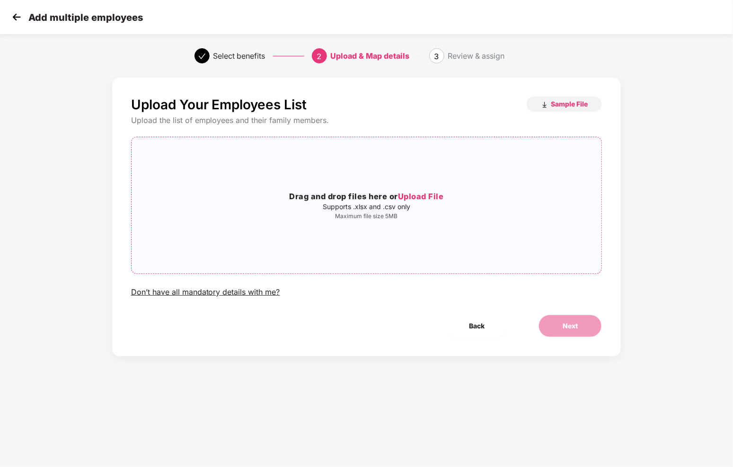
click at [450, 189] on div "Drag and drop files here or Upload File Supports .xlsx and .csv only Maximum fi…" at bounding box center [367, 205] width 470 height 121
click at [573, 328] on span "Next" at bounding box center [570, 326] width 15 height 10
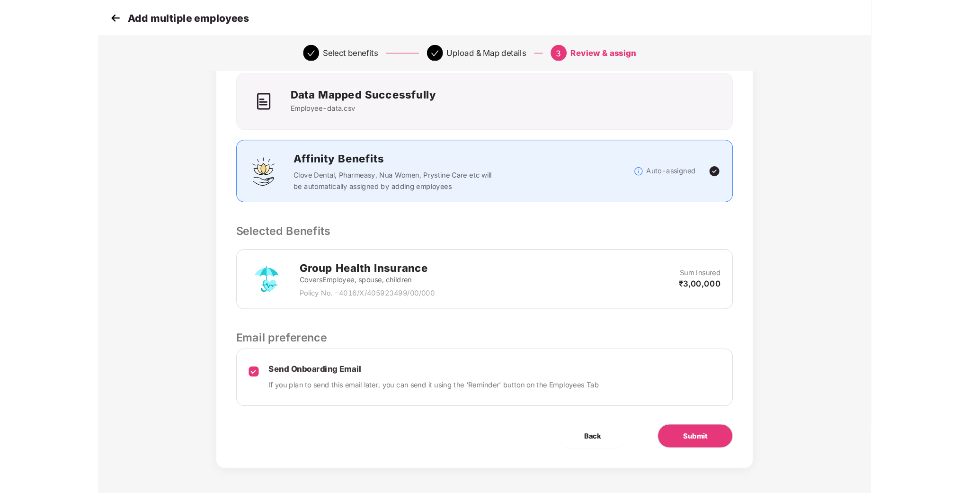
scroll to position [37, 0]
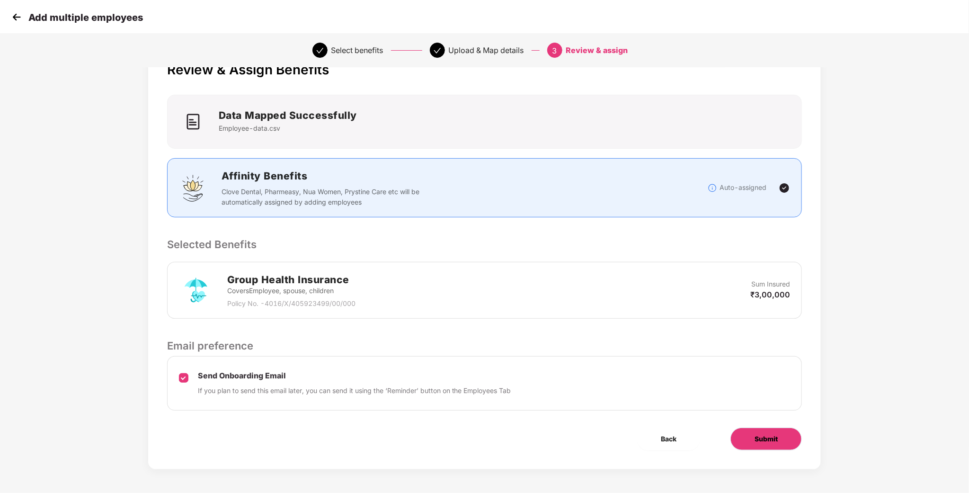
click at [770, 434] on span "Submit" at bounding box center [765, 439] width 23 height 10
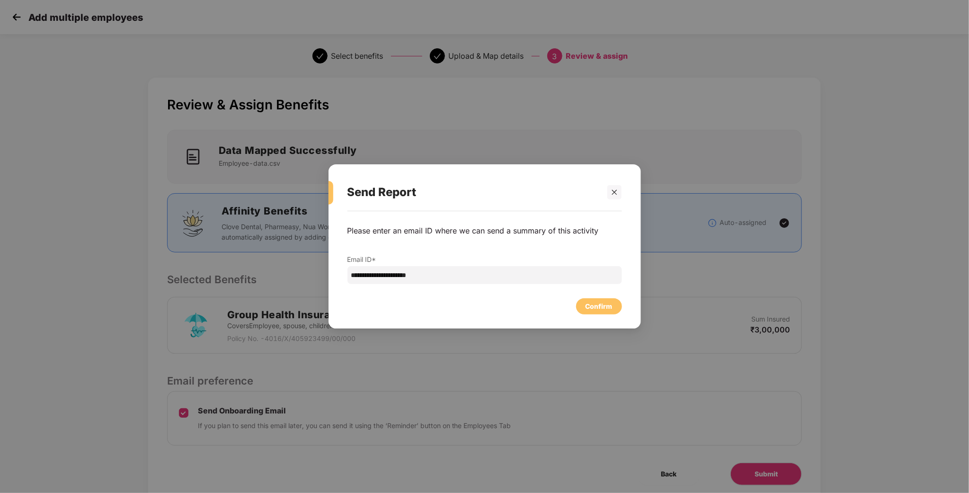
click at [608, 317] on div "**********" at bounding box center [484, 265] width 312 height 108
click at [612, 304] on div "Confirm" at bounding box center [598, 306] width 27 height 10
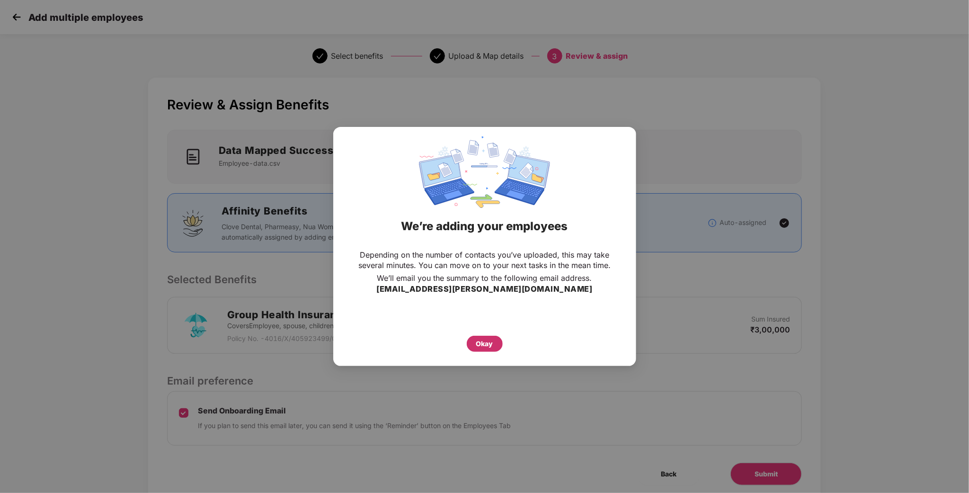
click at [482, 344] on div "Okay" at bounding box center [484, 343] width 17 height 10
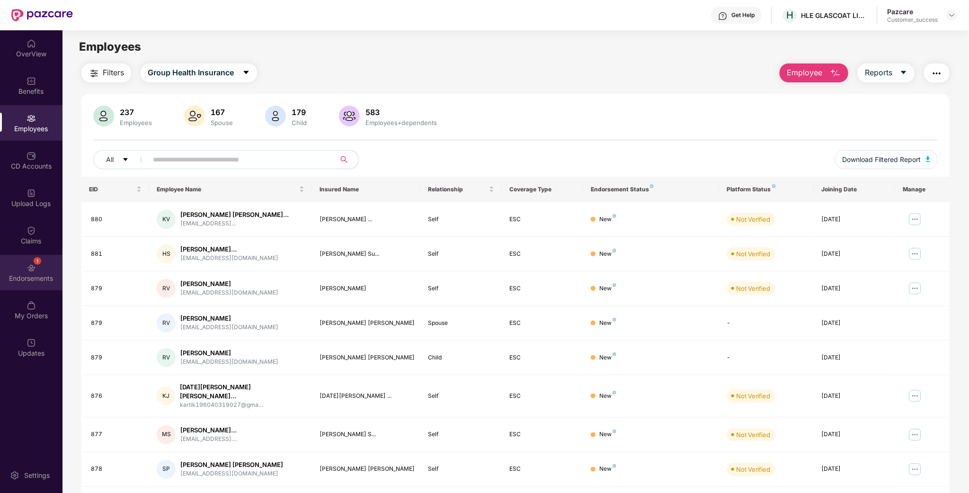
click at [22, 287] on div "1 Endorsements" at bounding box center [31, 272] width 62 height 35
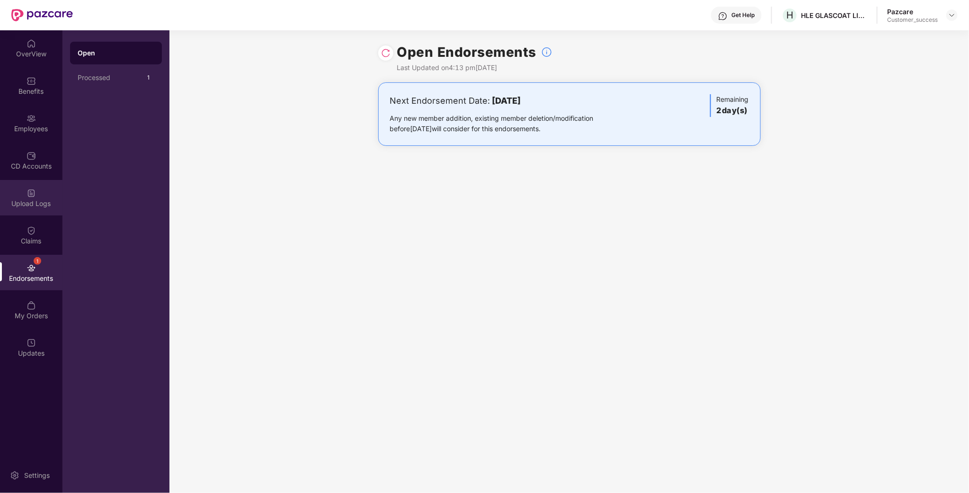
click at [34, 199] on div "Upload Logs" at bounding box center [31, 203] width 62 height 9
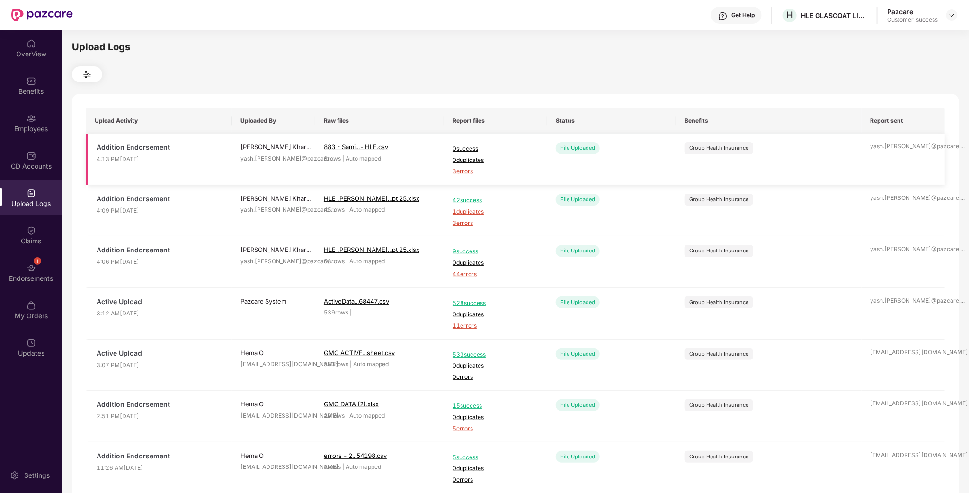
click at [128, 177] on td "Addition Endorsement 4:13 PM[DATE]" at bounding box center [159, 159] width 146 height 52
click at [469, 171] on span "3 errors" at bounding box center [495, 171] width 86 height 9
click at [45, 129] on div "Employees" at bounding box center [31, 128] width 62 height 9
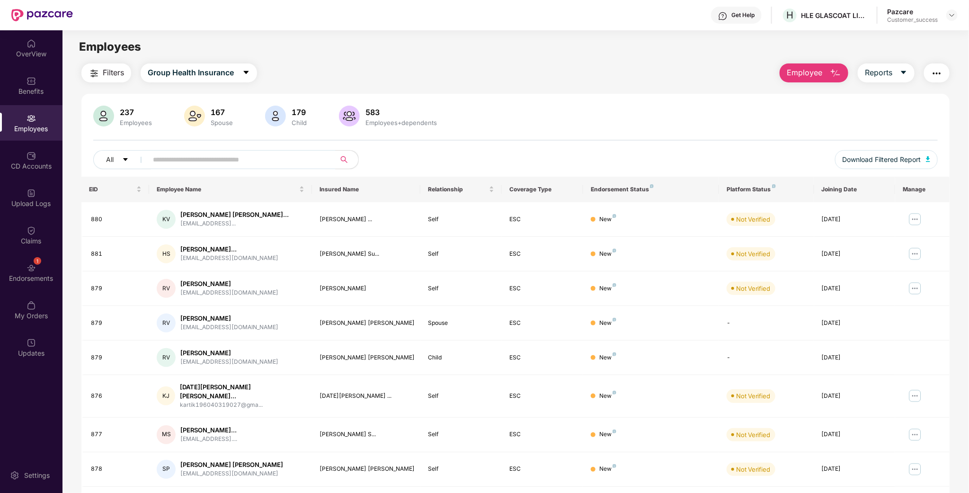
click at [826, 80] on button "Employee" at bounding box center [813, 72] width 69 height 19
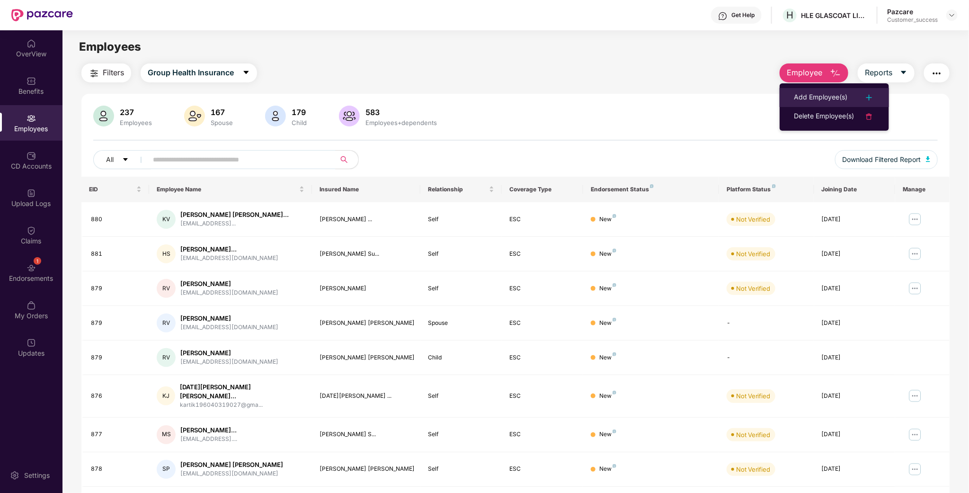
click at [821, 100] on div "Add Employee(s)" at bounding box center [820, 97] width 53 height 11
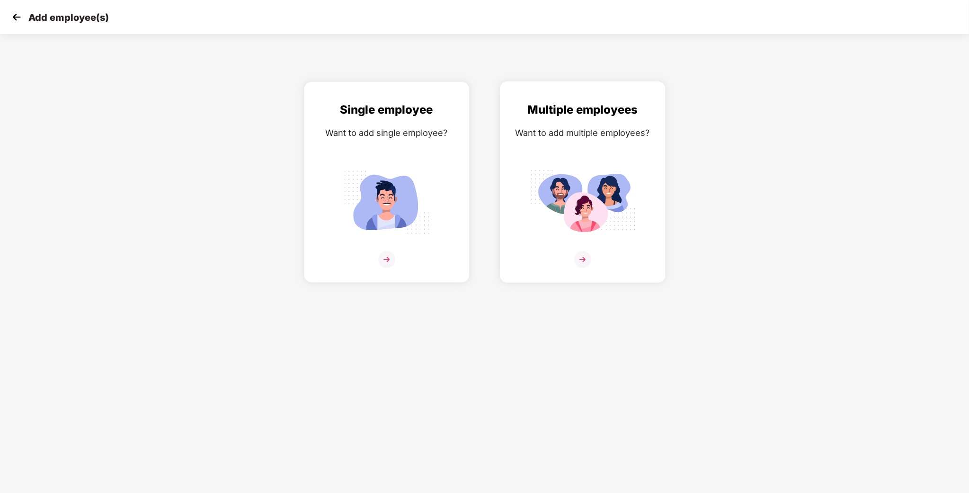
click at [637, 147] on div "Multiple employees Want to add multiple employees?" at bounding box center [583, 190] width 146 height 179
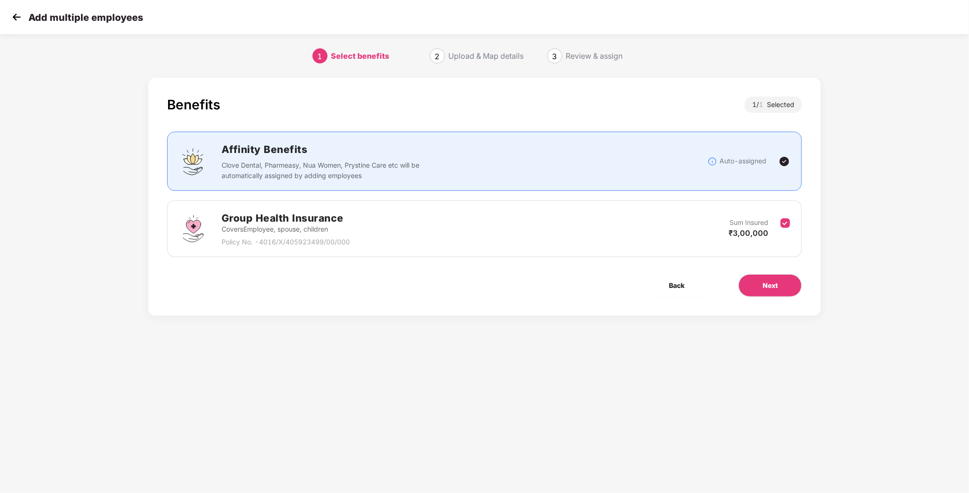
click at [789, 299] on div "Benefits 1 / 1 Selected Affinity Benefits Clove Dental, Pharmeasy, Nua Women, P…" at bounding box center [484, 197] width 673 height 238
click at [779, 293] on button "Next" at bounding box center [769, 285] width 63 height 23
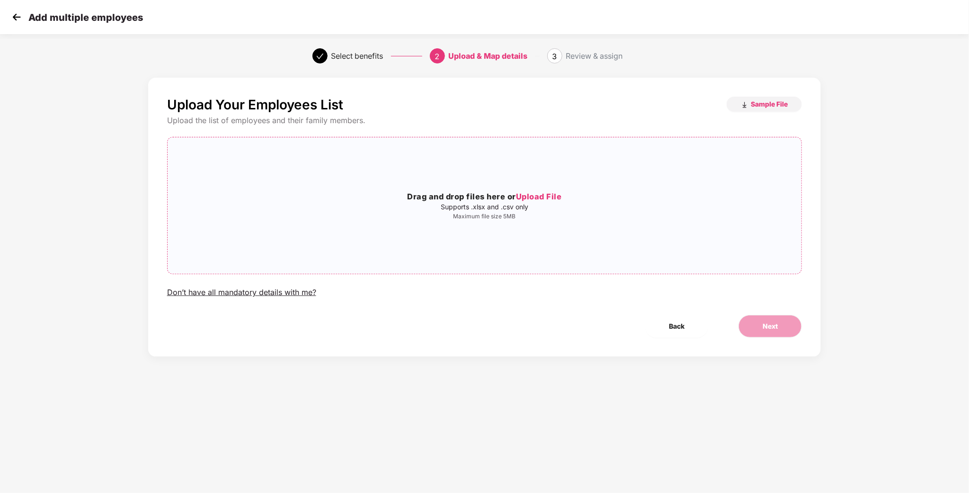
click at [622, 213] on p "Maximum file size 5MB" at bounding box center [485, 217] width 634 height 8
click at [779, 327] on button "Next" at bounding box center [769, 326] width 63 height 23
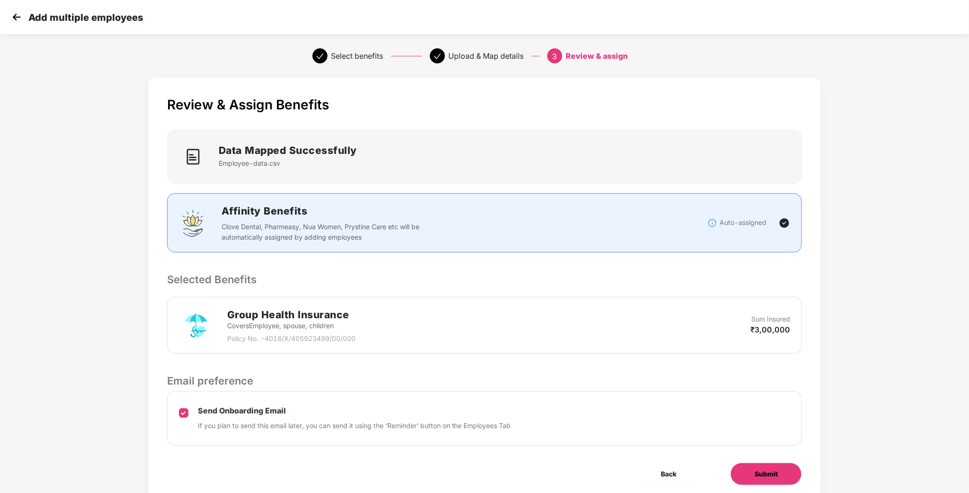
click at [761, 470] on button "Submit" at bounding box center [765, 473] width 71 height 23
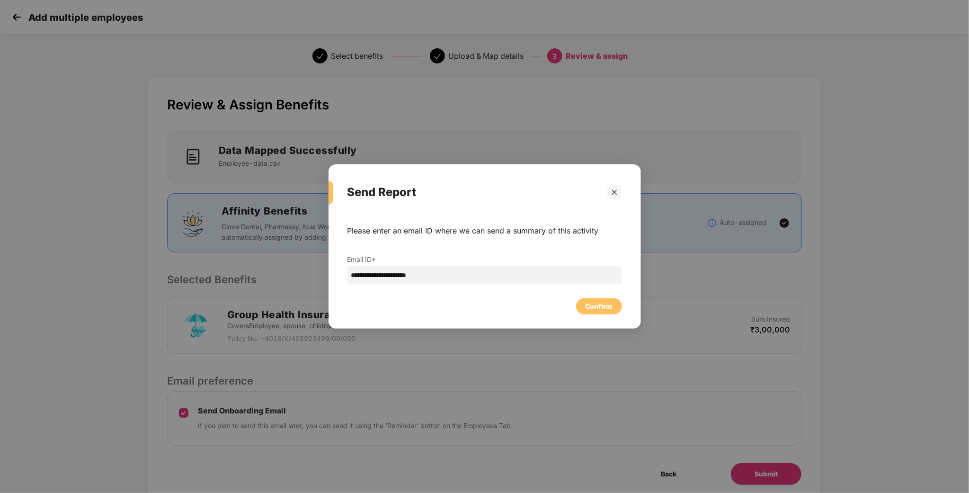
drag, startPoint x: 611, startPoint y: 315, endPoint x: 601, endPoint y: 309, distance: 11.9
click at [612, 315] on div "**********" at bounding box center [484, 265] width 312 height 108
click at [601, 308] on div "Confirm" at bounding box center [598, 306] width 27 height 10
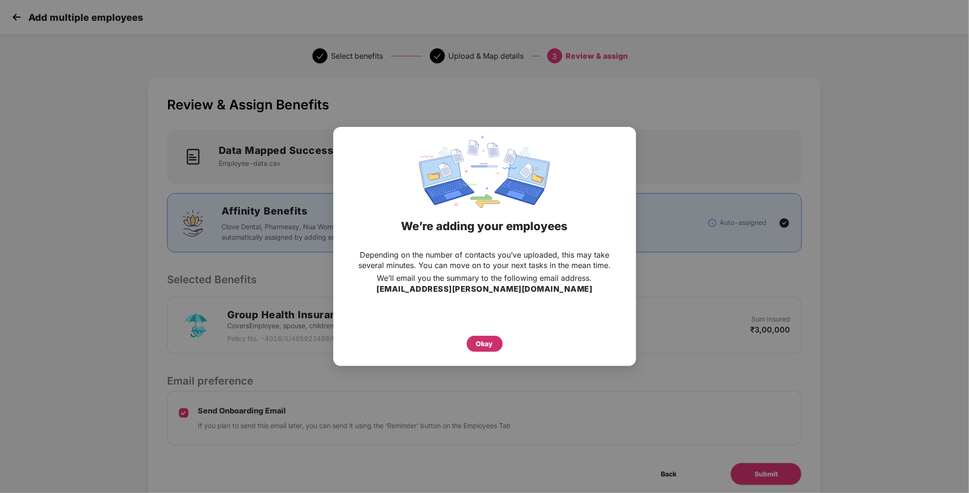
click at [474, 347] on div "Okay" at bounding box center [485, 344] width 36 height 16
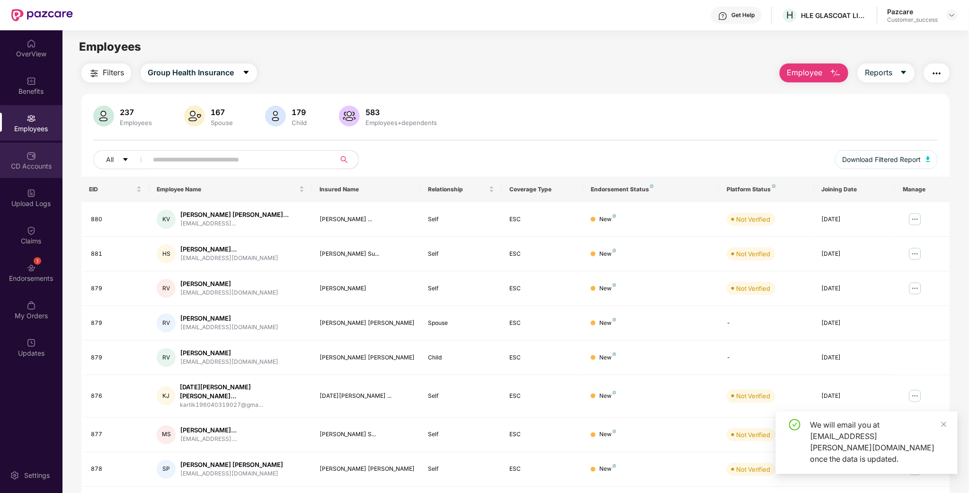
click at [39, 171] on div "CD Accounts" at bounding box center [31, 159] width 62 height 35
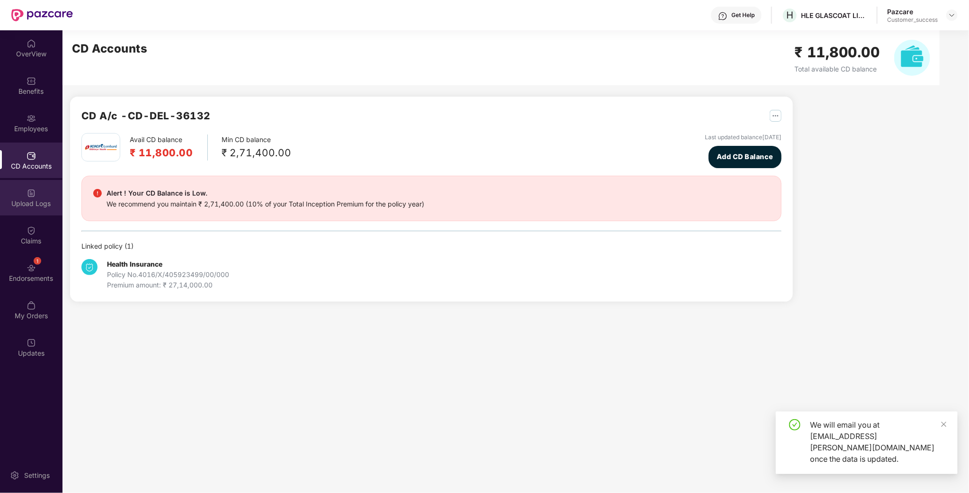
click at [27, 192] on img at bounding box center [31, 192] width 9 height 9
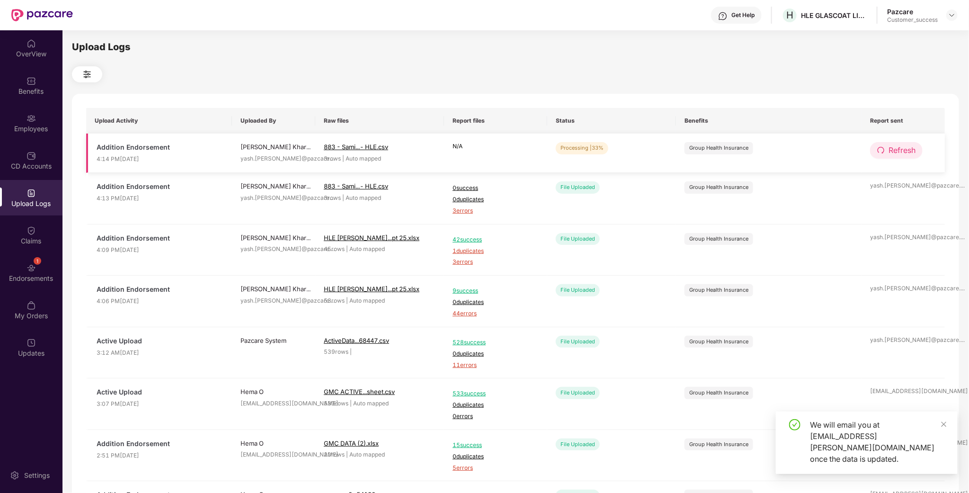
click at [892, 149] on span "Refresh" at bounding box center [901, 150] width 27 height 12
click at [892, 149] on span "Refresh" at bounding box center [902, 150] width 27 height 12
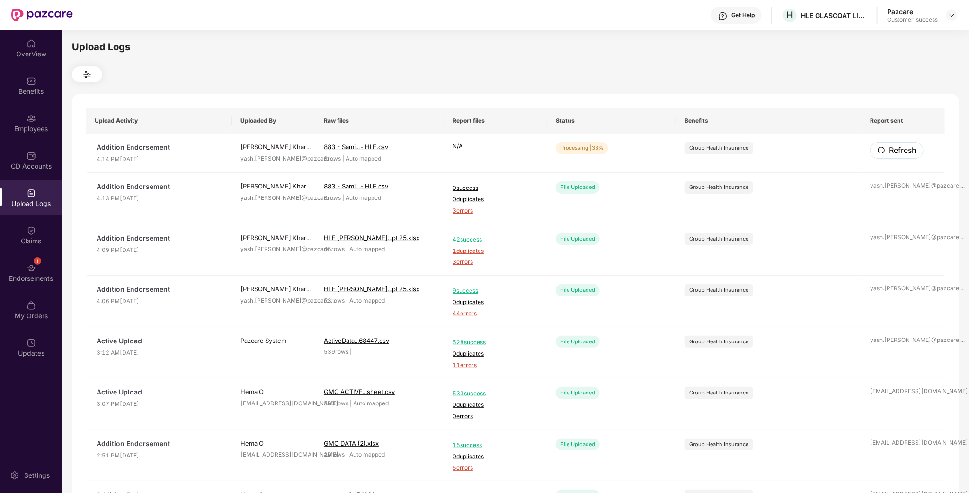
click at [892, 149] on span "Refresh" at bounding box center [902, 150] width 27 height 12
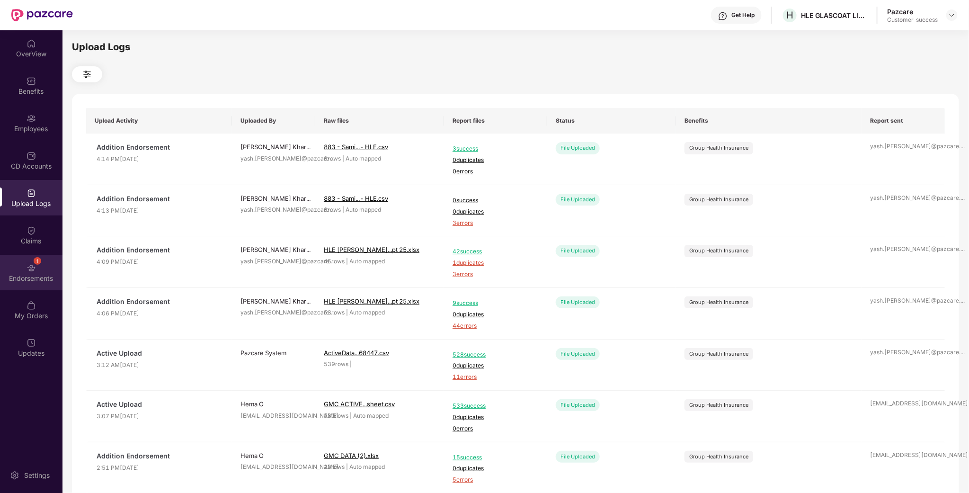
click at [20, 284] on div "1 Endorsements" at bounding box center [31, 272] width 62 height 35
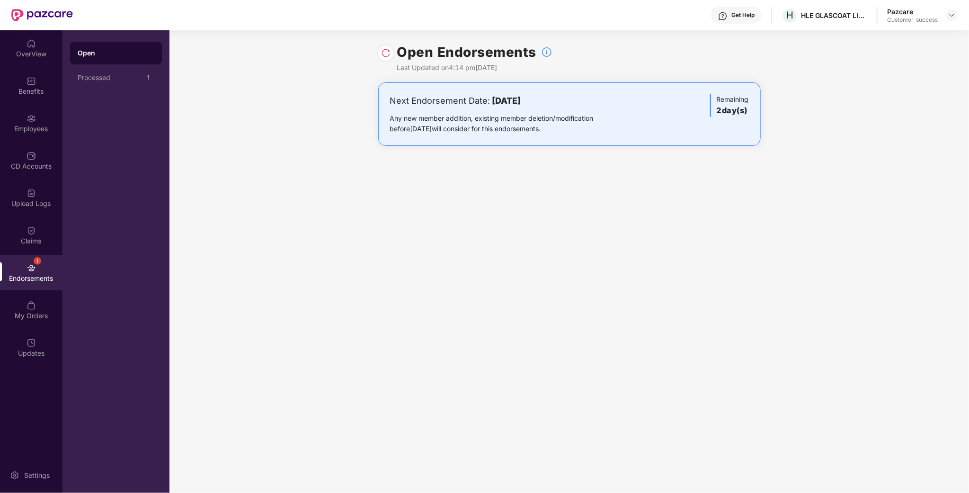
click at [106, 63] on div "Open" at bounding box center [116, 53] width 92 height 23
click at [37, 192] on div "Upload Logs" at bounding box center [31, 197] width 62 height 35
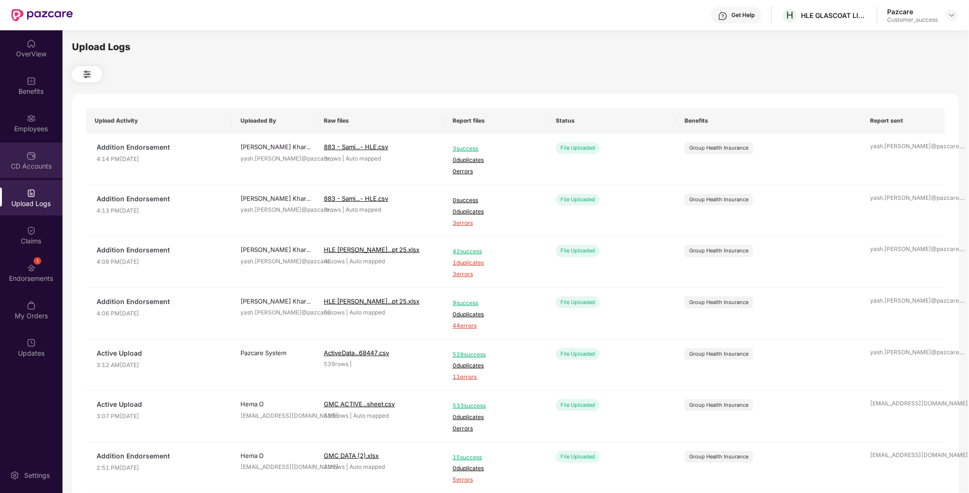
click at [33, 156] on img at bounding box center [31, 155] width 9 height 9
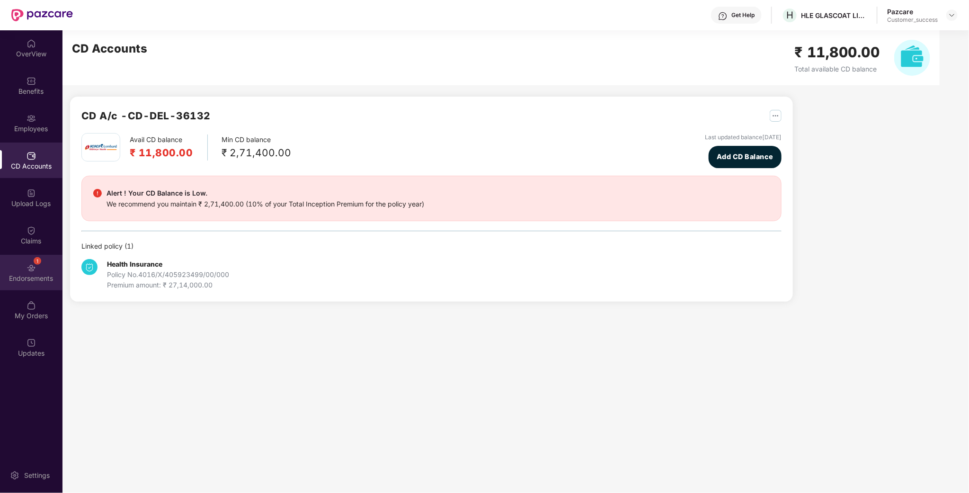
click at [31, 270] on img at bounding box center [31, 267] width 9 height 9
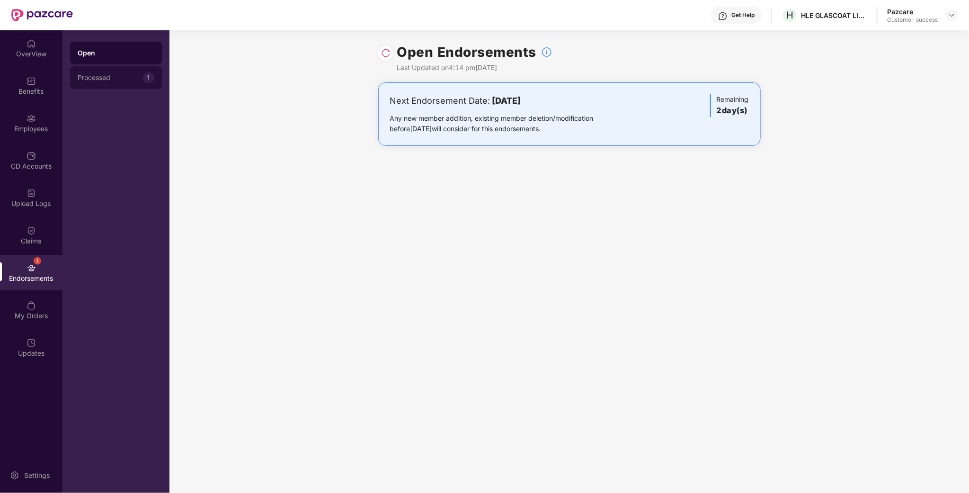
click at [107, 66] on div "Processed 1" at bounding box center [116, 77] width 92 height 23
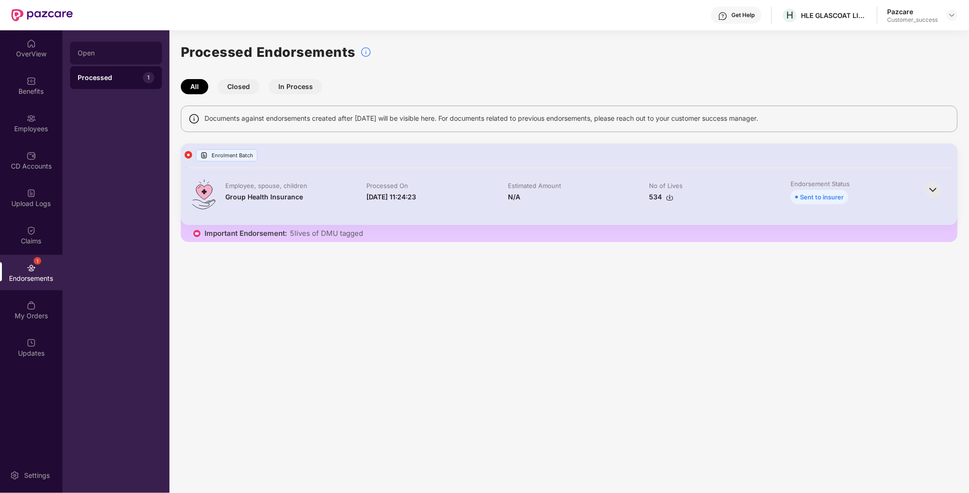
click at [107, 56] on div "Open" at bounding box center [116, 53] width 77 height 8
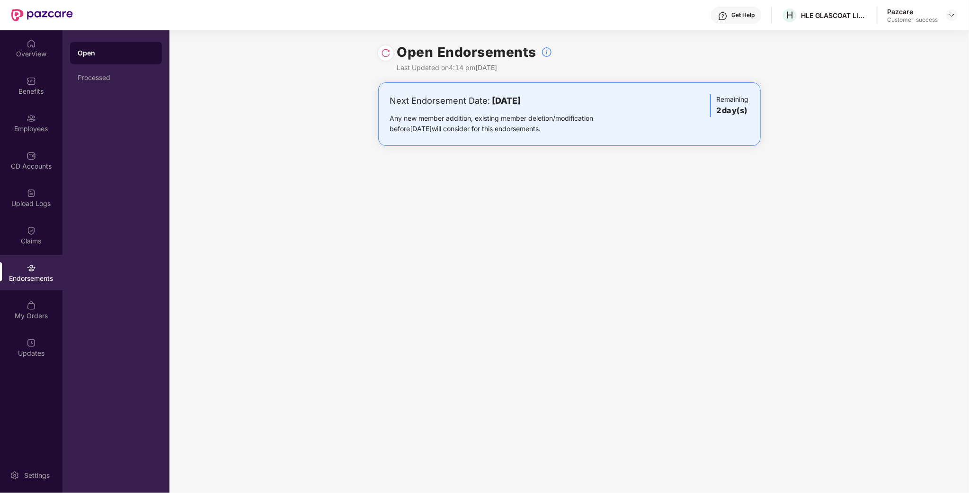
click at [592, 127] on div "Any new member addition, existing member deletion/modification before [DATE] wi…" at bounding box center [506, 123] width 233 height 21
click at [62, 140] on div "Employees" at bounding box center [31, 122] width 62 height 35
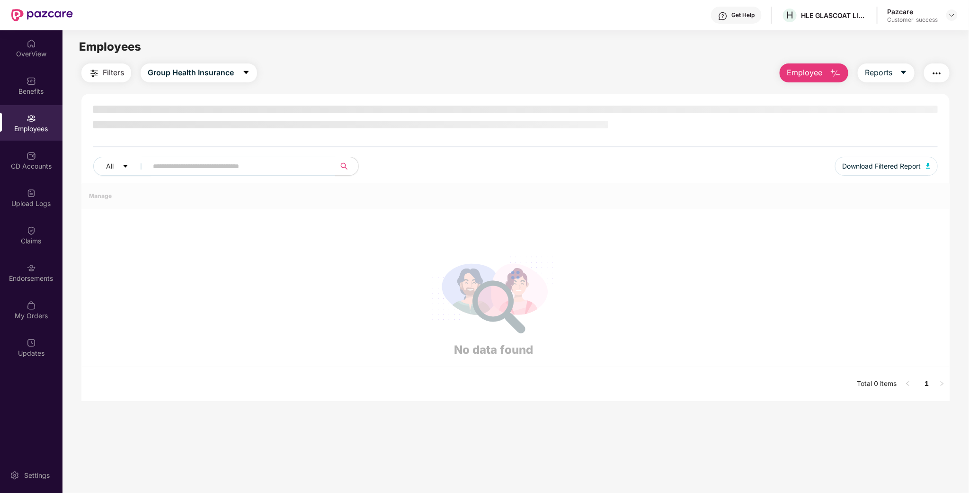
click at [33, 139] on div "Employees" at bounding box center [31, 122] width 62 height 35
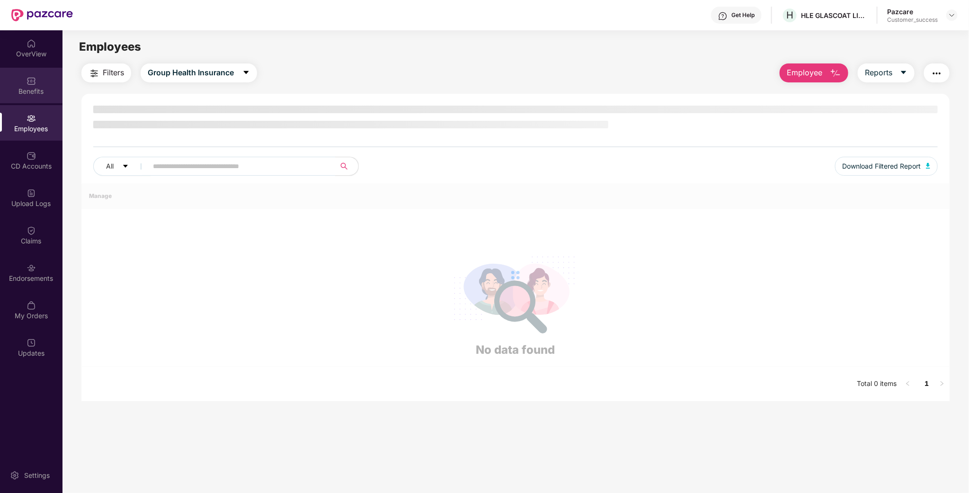
click at [47, 88] on div "Benefits" at bounding box center [31, 91] width 62 height 9
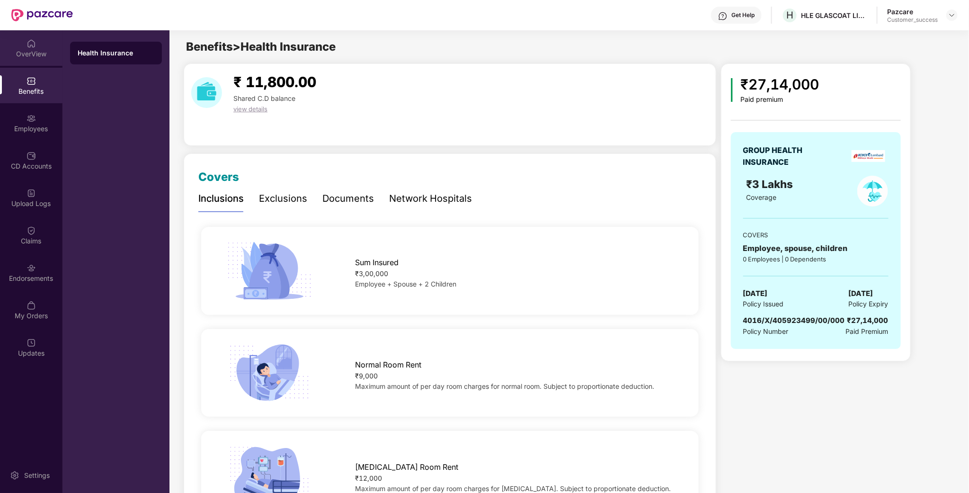
click at [34, 51] on div "OverView" at bounding box center [31, 53] width 62 height 9
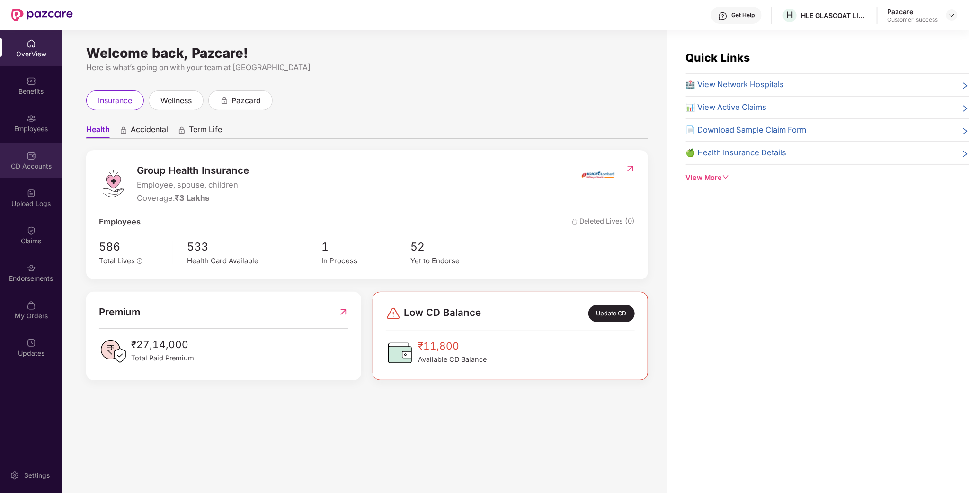
click at [35, 175] on div "CD Accounts" at bounding box center [31, 159] width 62 height 35
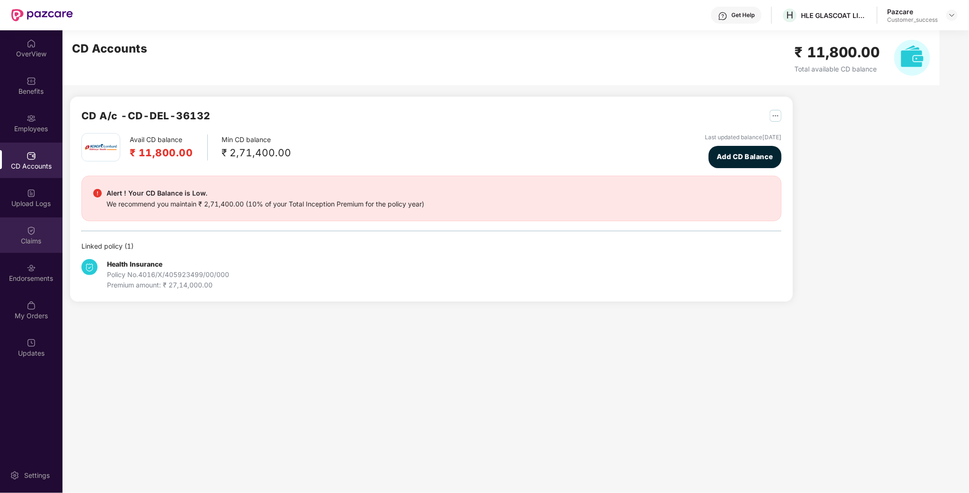
click at [37, 227] on div "Claims" at bounding box center [31, 234] width 62 height 35
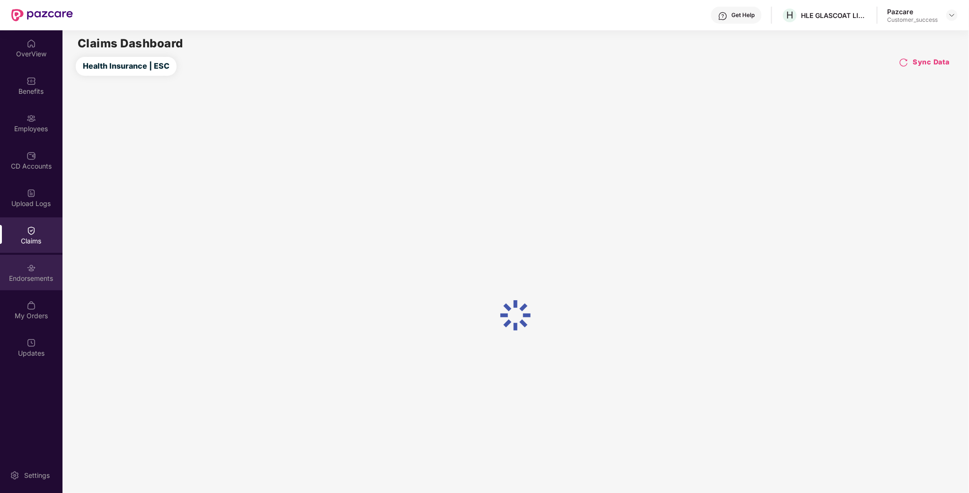
click at [33, 264] on img at bounding box center [31, 267] width 9 height 9
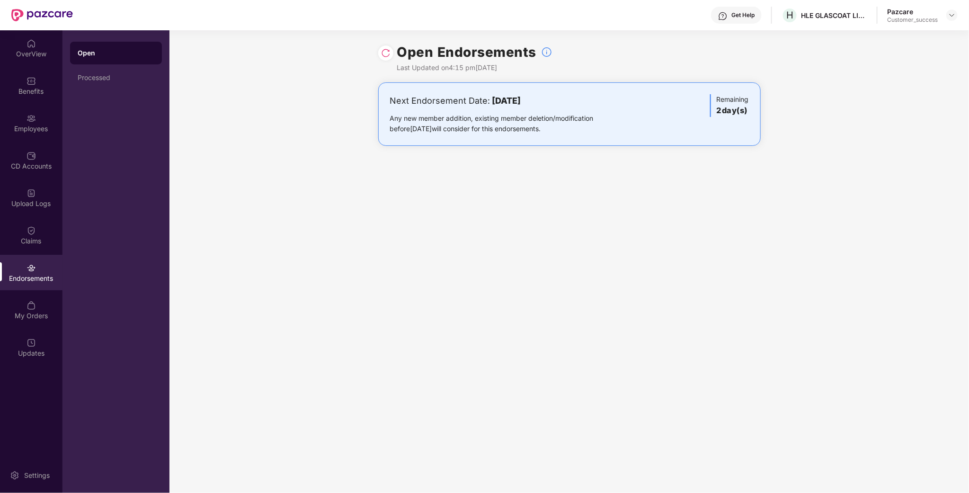
click at [734, 142] on div "Next Endorsement Date: [DATE] Any new member addition, existing member deletion…" at bounding box center [569, 113] width 382 height 63
click at [387, 50] on img at bounding box center [385, 52] width 9 height 9
click at [87, 88] on div "Processed" at bounding box center [116, 77] width 92 height 23
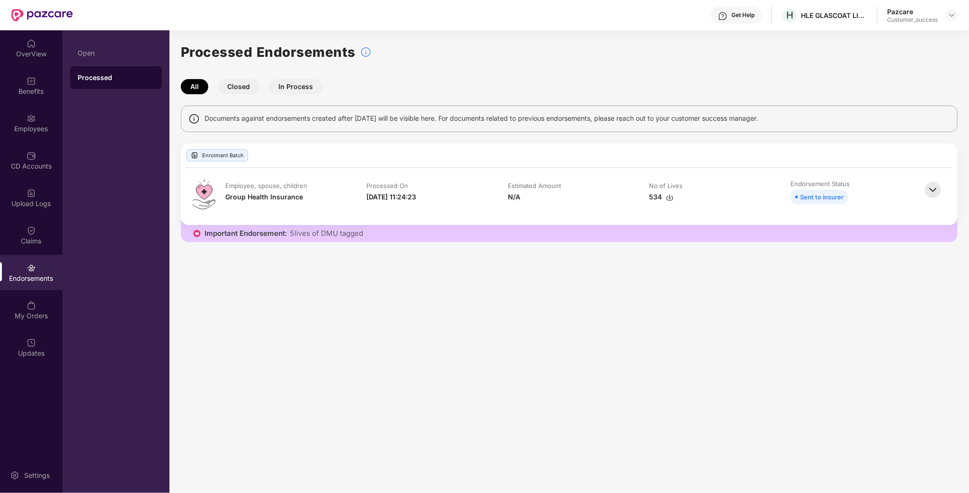
click at [101, 67] on div "Processed" at bounding box center [116, 77] width 92 height 23
click at [102, 59] on div "Open" at bounding box center [116, 53] width 92 height 23
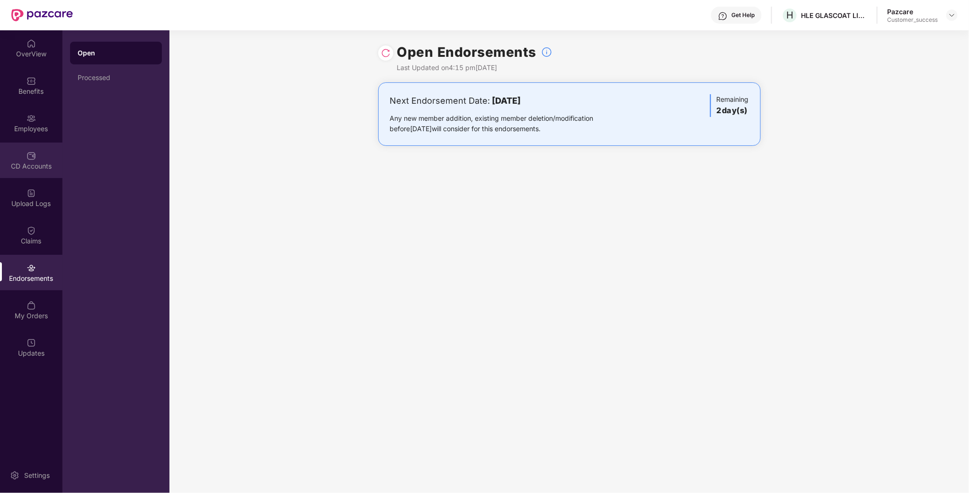
click at [27, 155] on img at bounding box center [31, 155] width 9 height 9
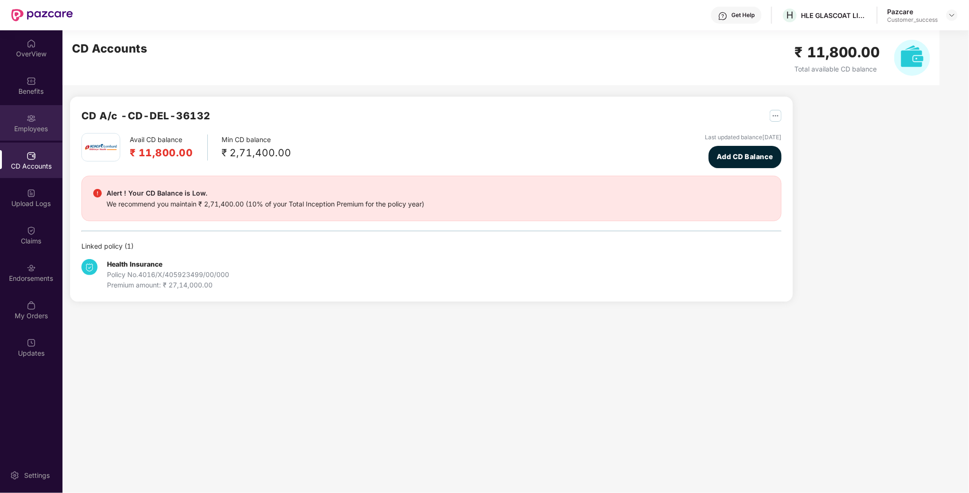
click at [17, 118] on div "Employees" at bounding box center [31, 122] width 62 height 35
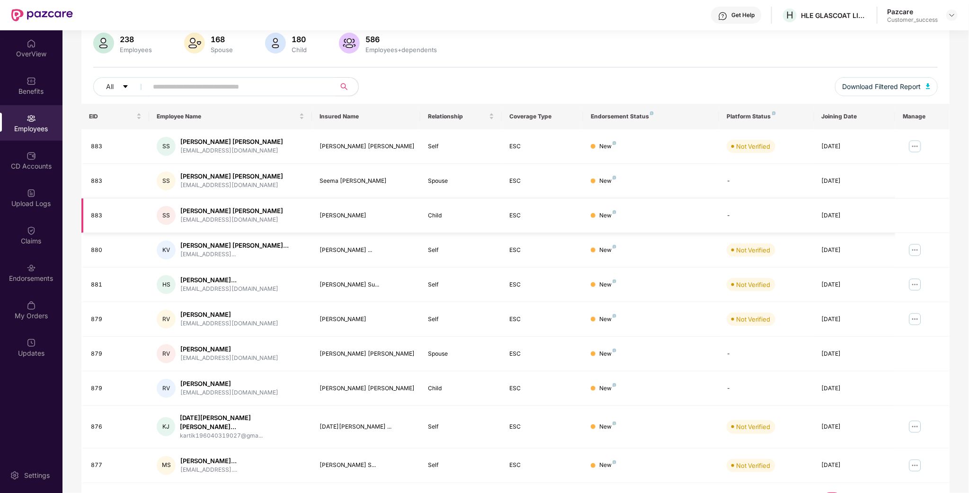
scroll to position [91, 0]
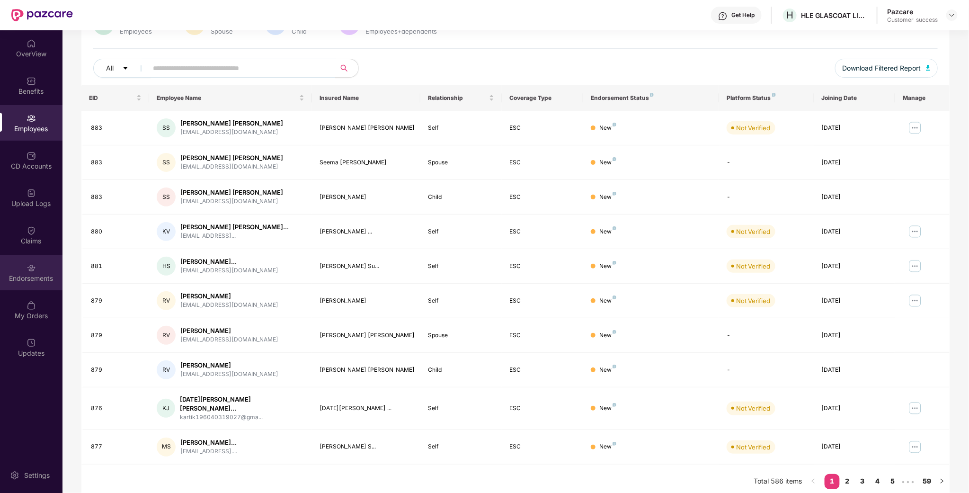
click at [14, 263] on div "Endorsements" at bounding box center [31, 272] width 62 height 35
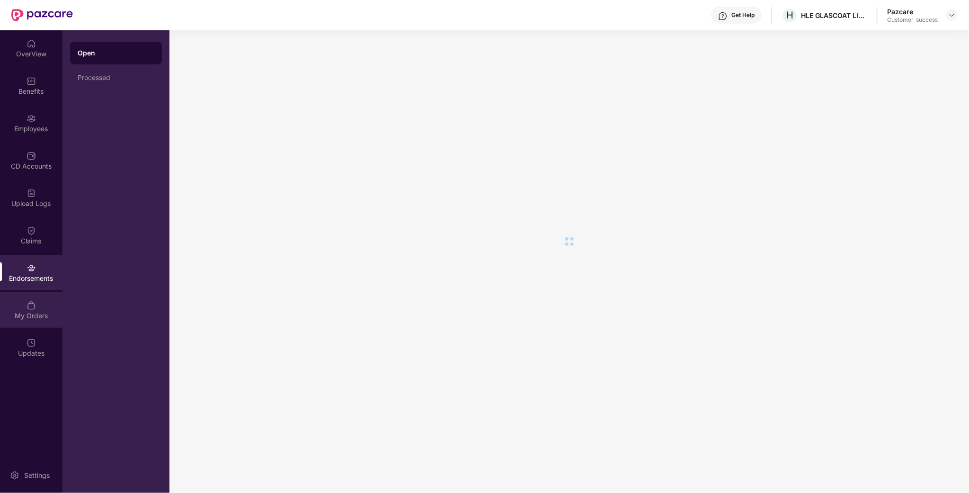
scroll to position [0, 0]
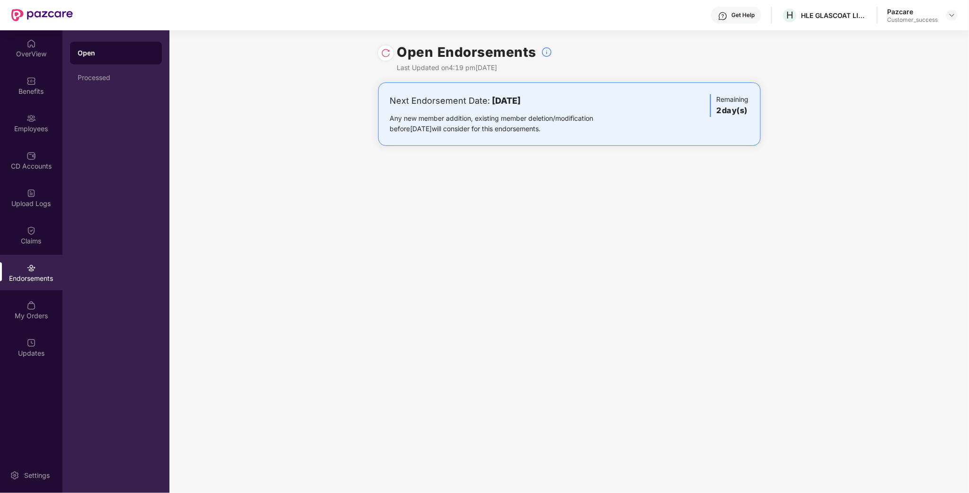
click at [67, 80] on div "Open Processed" at bounding box center [115, 261] width 107 height 462
click at [102, 80] on div "Processed" at bounding box center [116, 78] width 77 height 8
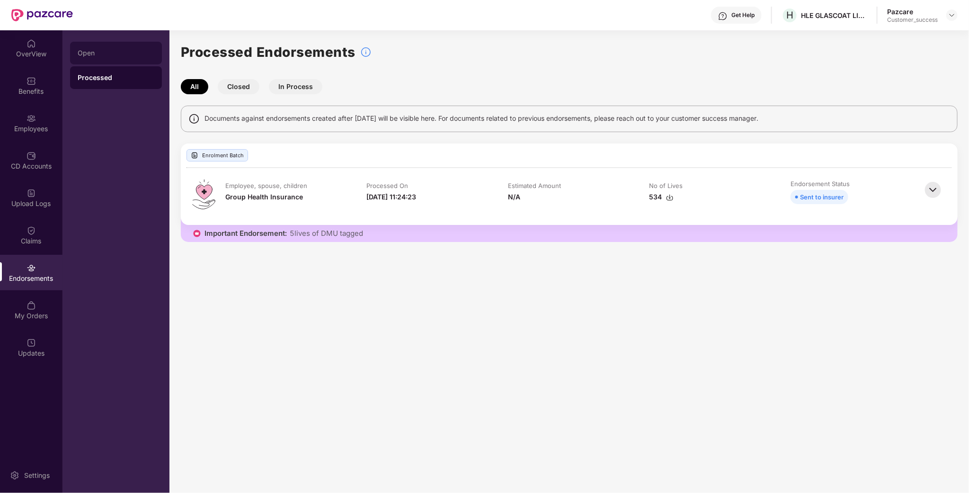
click at [94, 57] on div "Open" at bounding box center [116, 53] width 92 height 23
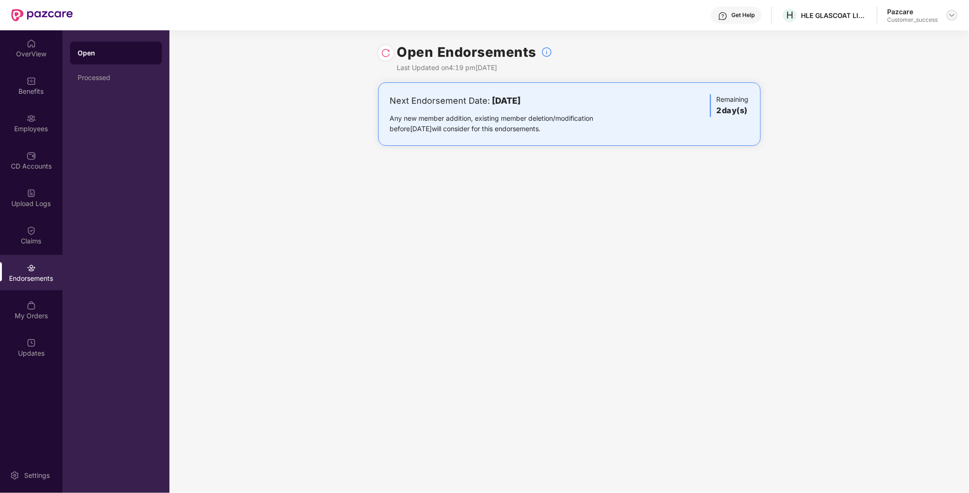
click at [950, 15] on img at bounding box center [952, 15] width 8 height 8
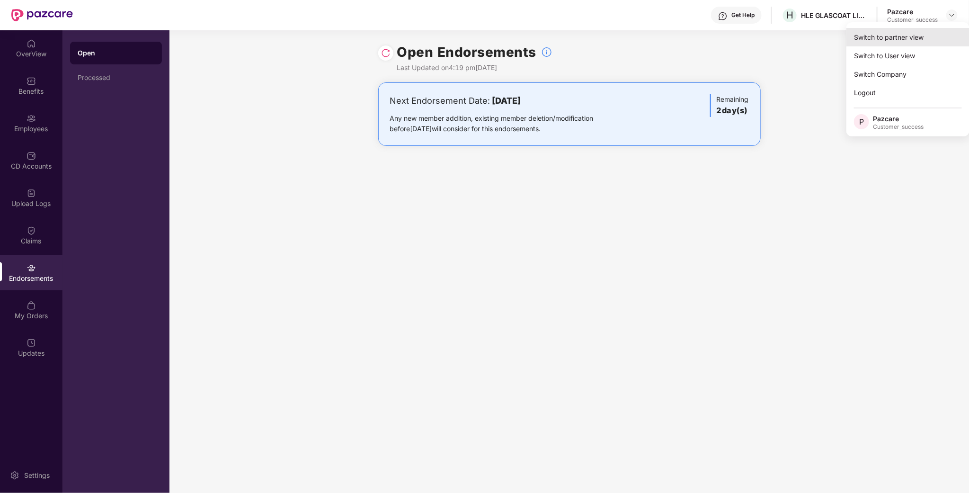
click at [880, 45] on div "Switch to partner view" at bounding box center [907, 37] width 123 height 18
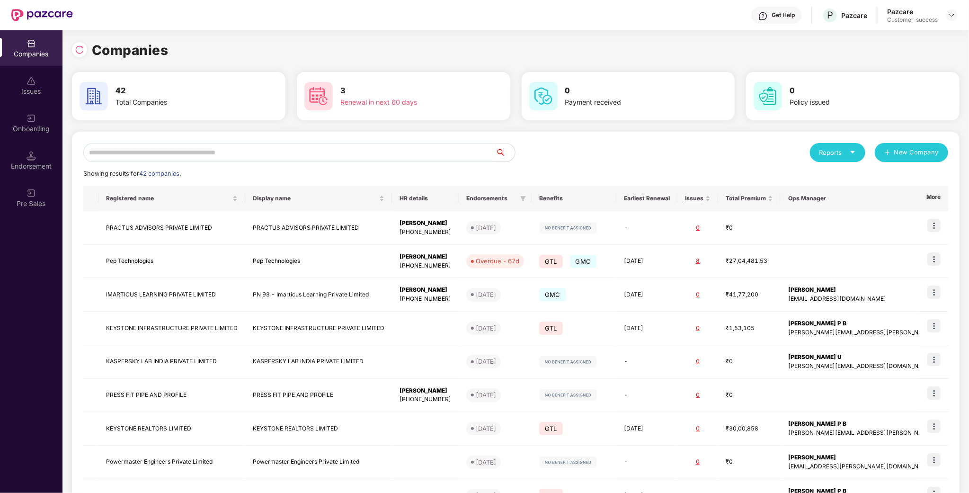
click at [284, 145] on input "text" at bounding box center [289, 152] width 413 height 19
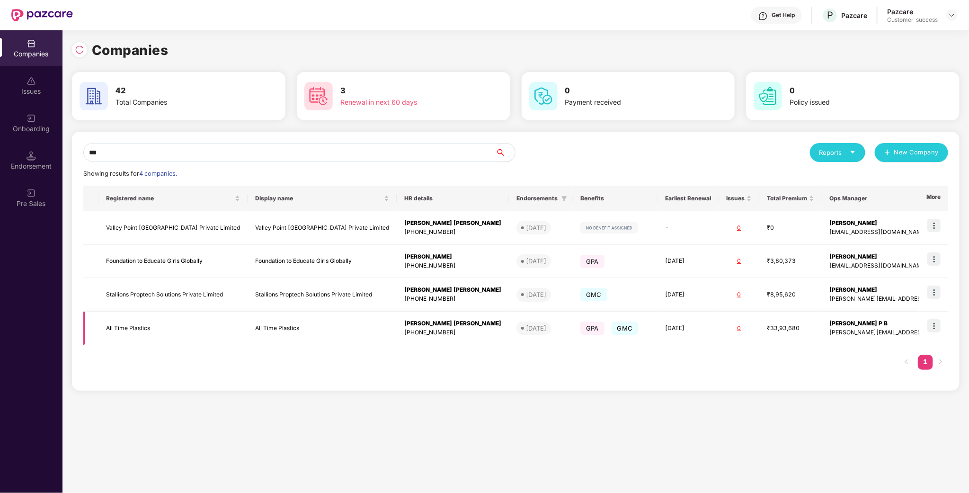
type input "***"
click at [932, 327] on img at bounding box center [933, 325] width 13 height 13
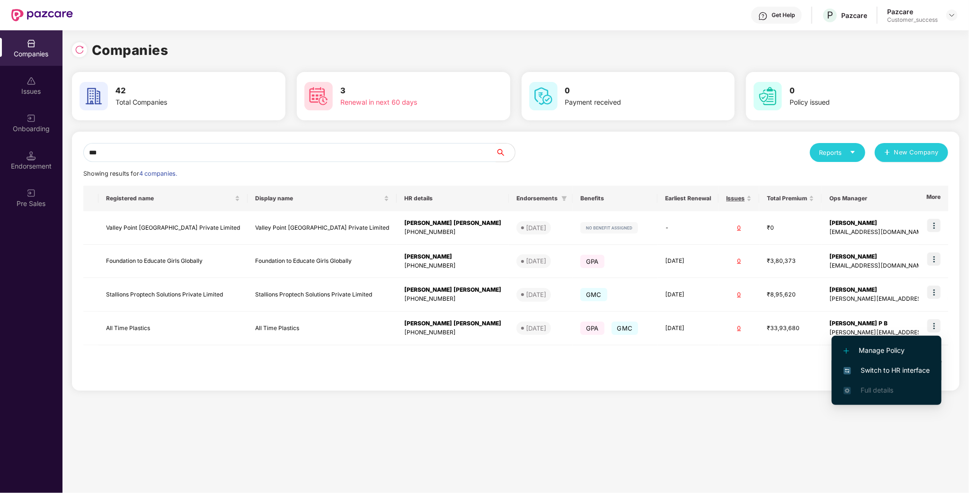
click at [869, 368] on span "Switch to HR interface" at bounding box center [886, 370] width 86 height 10
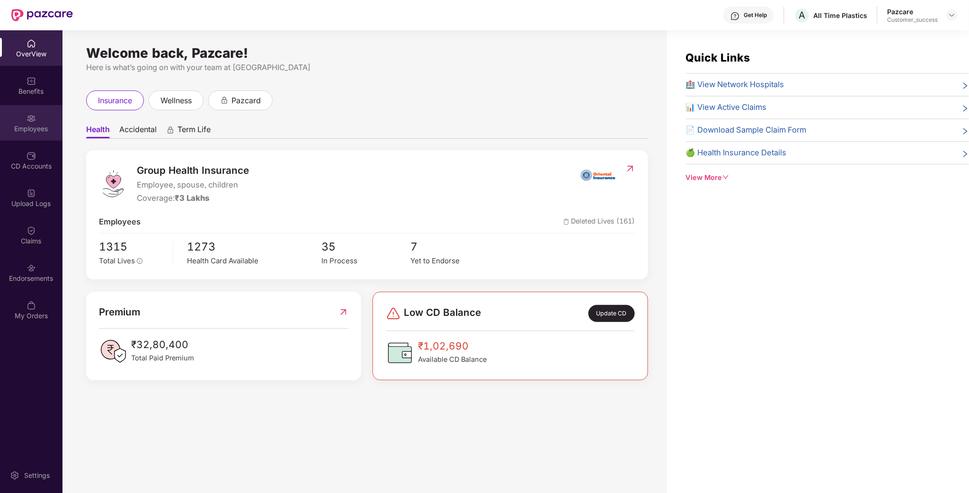
click at [15, 127] on div "Employees" at bounding box center [31, 128] width 62 height 9
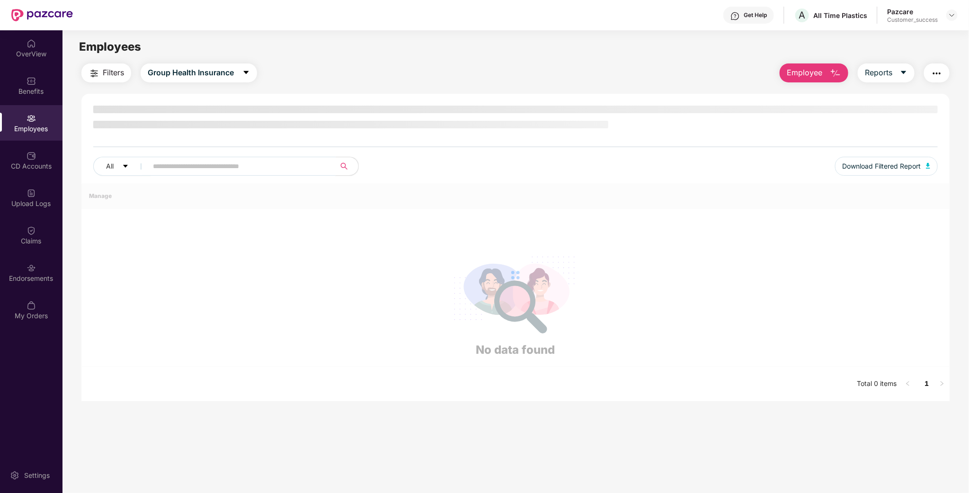
click at [163, 168] on span at bounding box center [239, 166] width 194 height 19
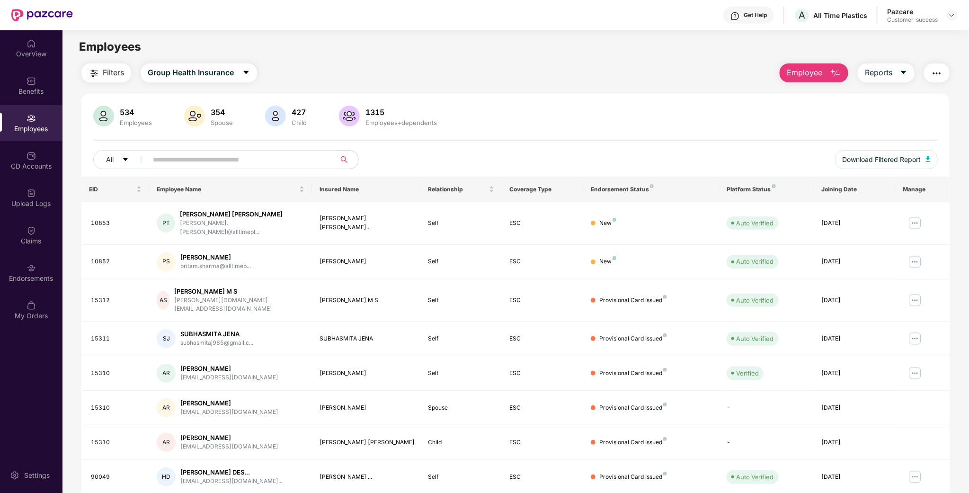
paste input "*****"
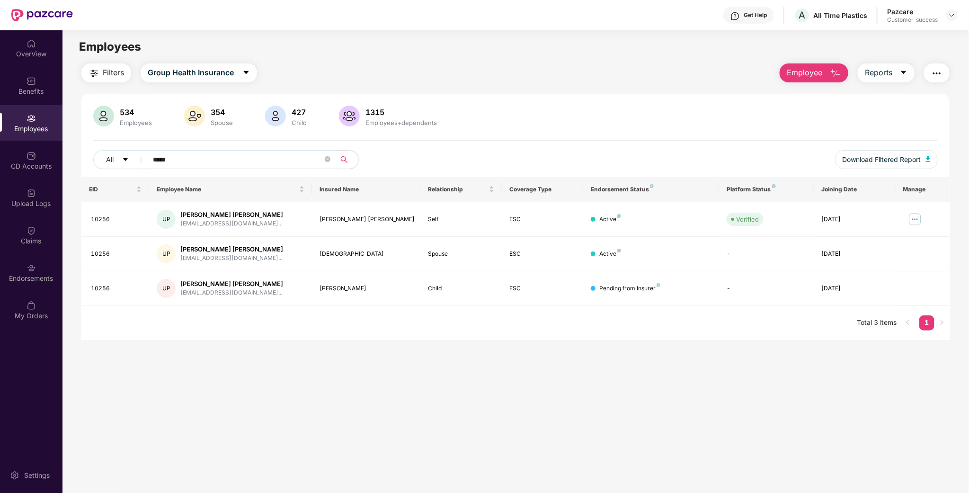
type input "*****"
